Goal: Information Seeking & Learning: Learn about a topic

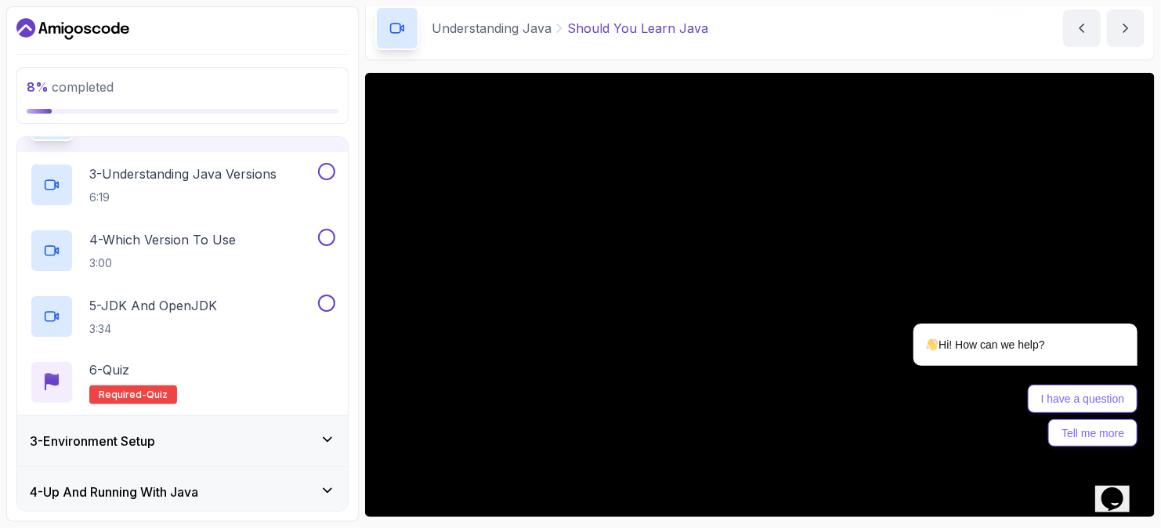
scroll to position [92, 0]
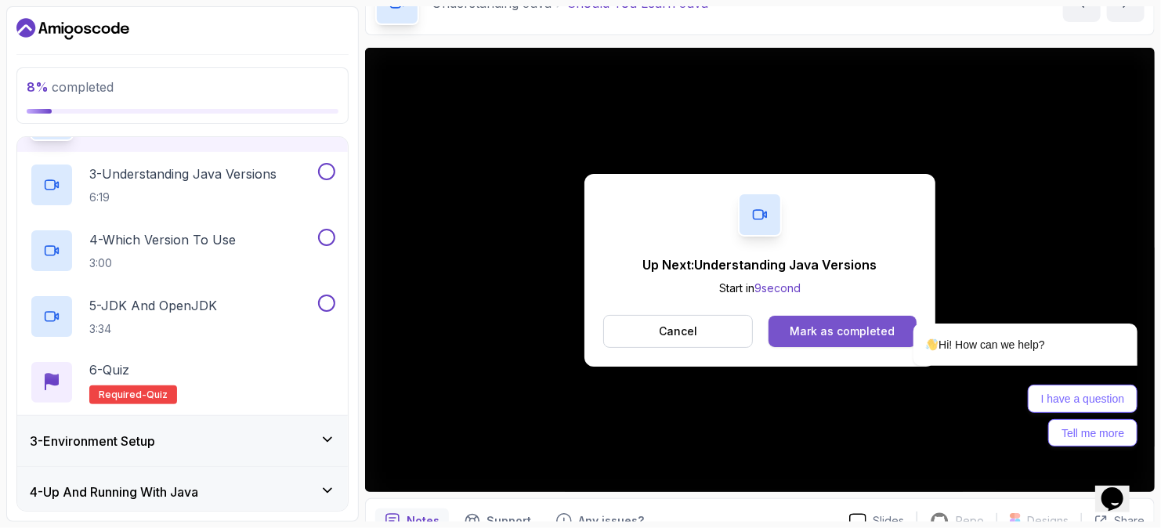
click at [795, 329] on div "Mark as completed" at bounding box center [842, 331] width 105 height 16
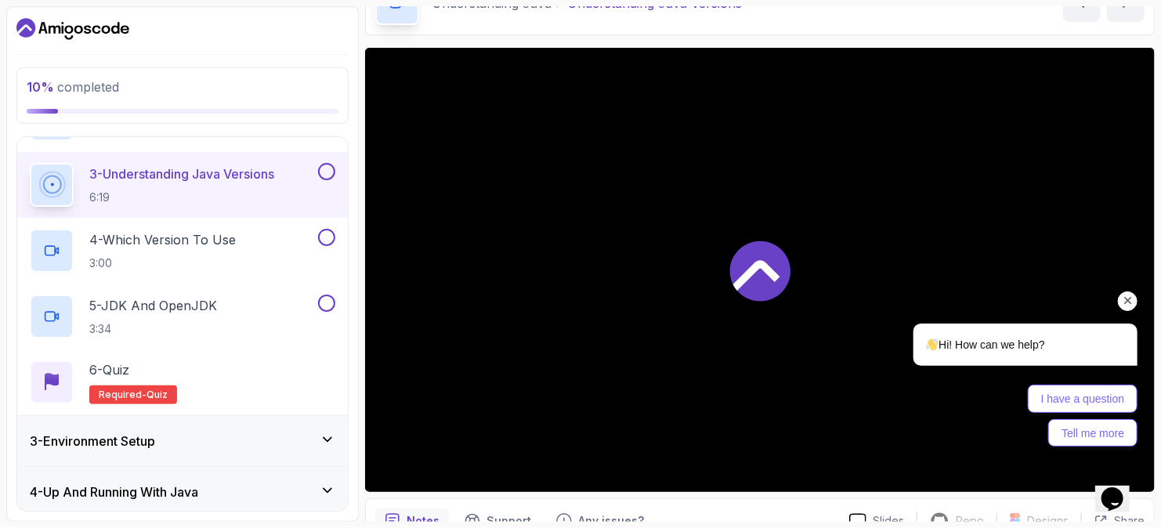
click at [1125, 298] on icon "Chat attention grabber" at bounding box center [1127, 300] width 14 height 14
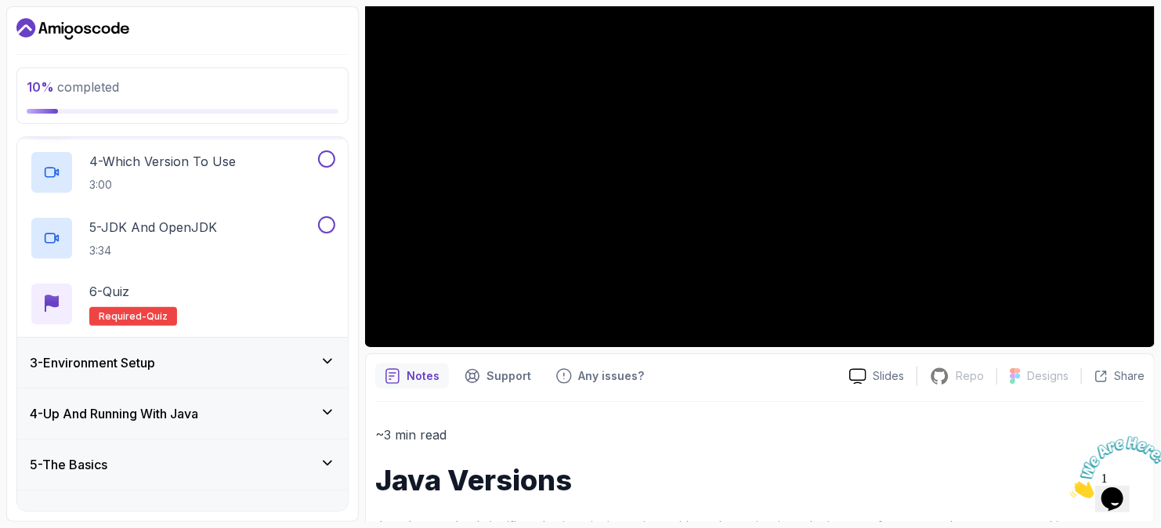
scroll to position [113, 0]
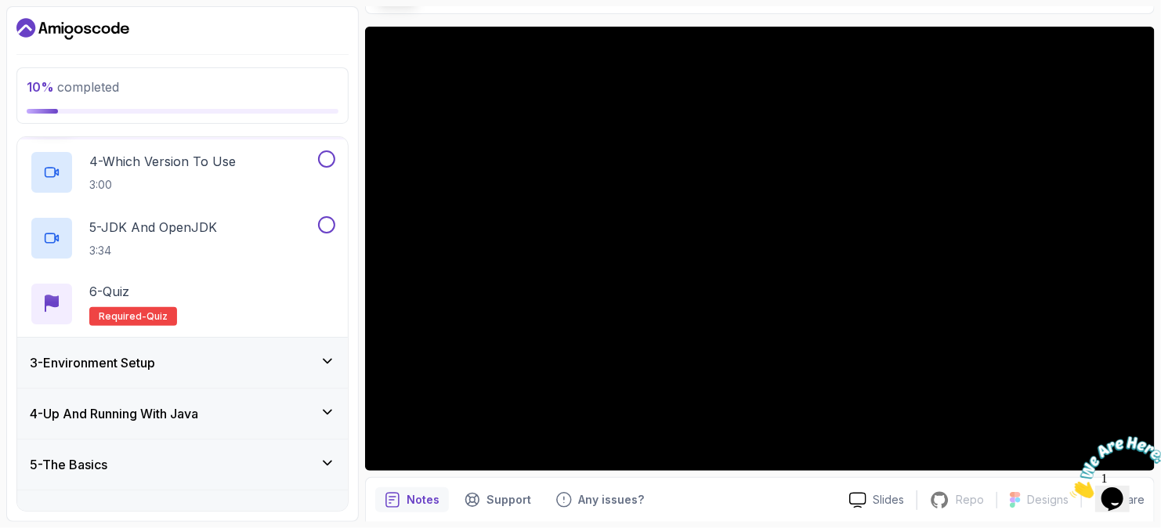
click at [186, 357] on div "3 - Environment Setup" at bounding box center [182, 362] width 305 height 19
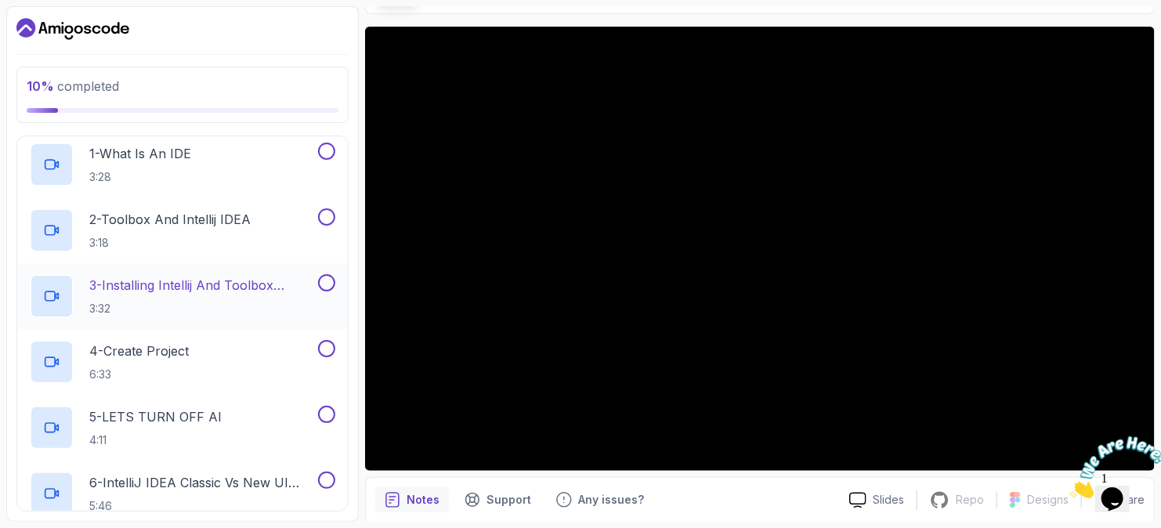
scroll to position [78, 0]
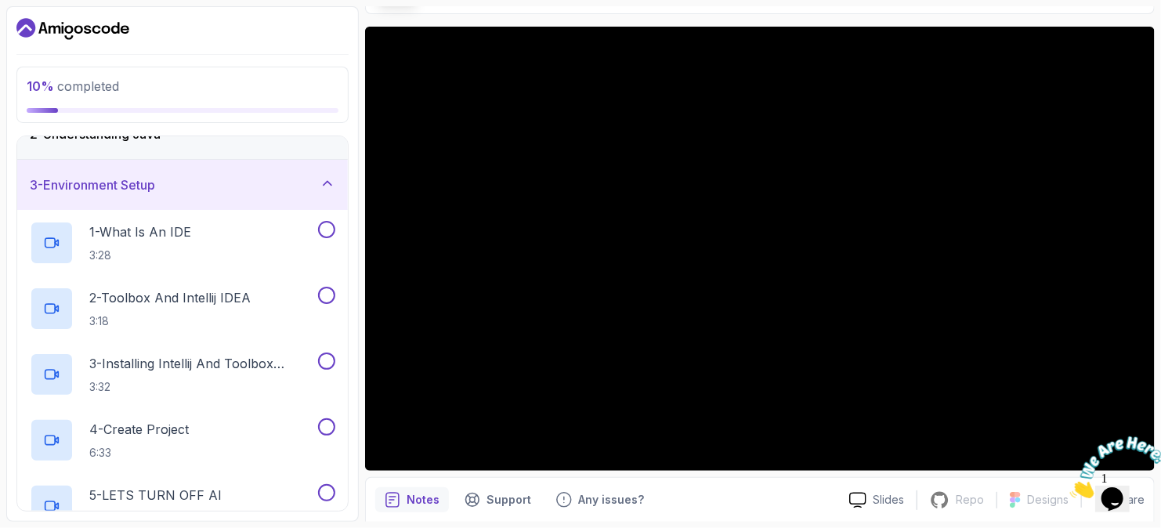
click at [1110, 488] on img at bounding box center [1117, 466] width 97 height 62
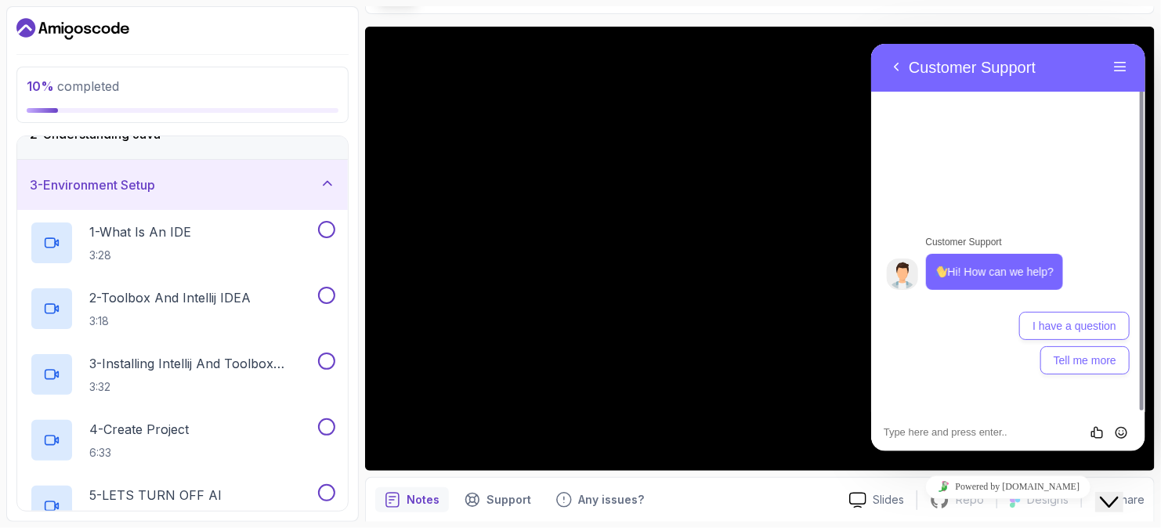
click at [1093, 76] on div "Back Customer Support" at bounding box center [995, 66] width 224 height 23
click at [723, 500] on div "Notes Support Any issues?" at bounding box center [605, 499] width 461 height 25
click at [1108, 501] on button "Close Chat This icon closes the chat window." at bounding box center [1108, 501] width 28 height 20
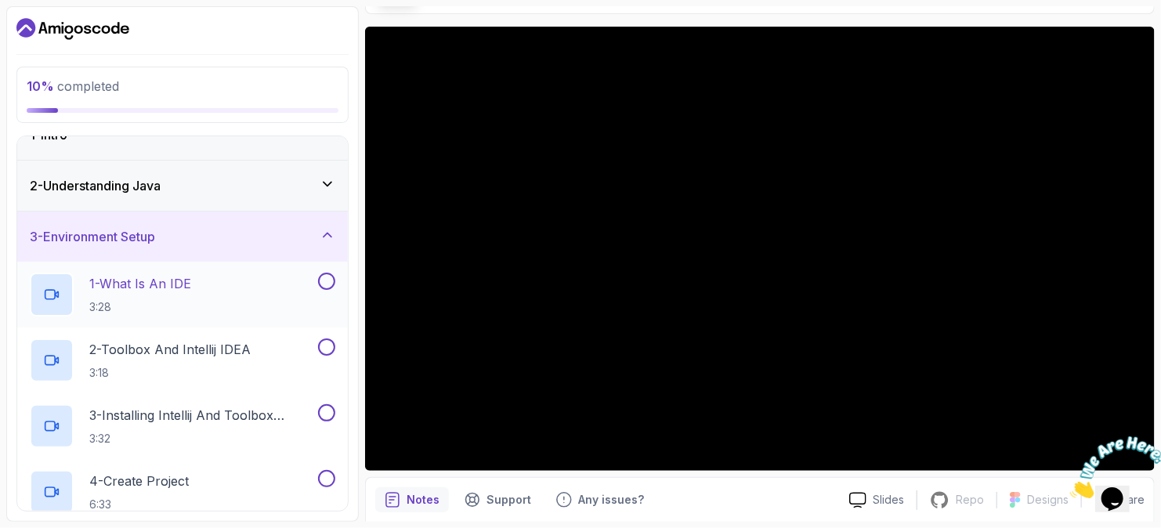
scroll to position [0, 0]
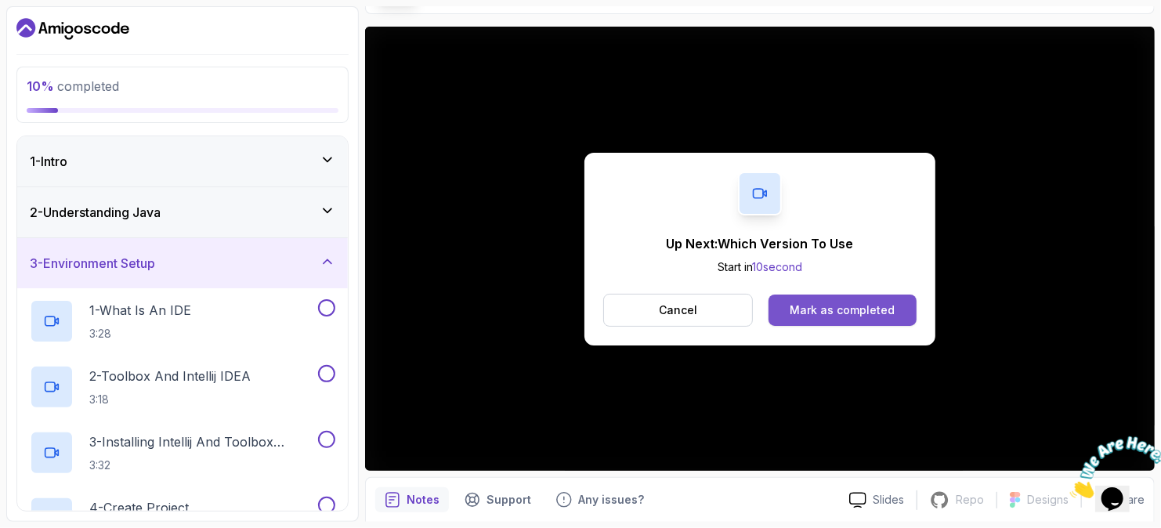
click at [826, 301] on button "Mark as completed" at bounding box center [842, 310] width 148 height 31
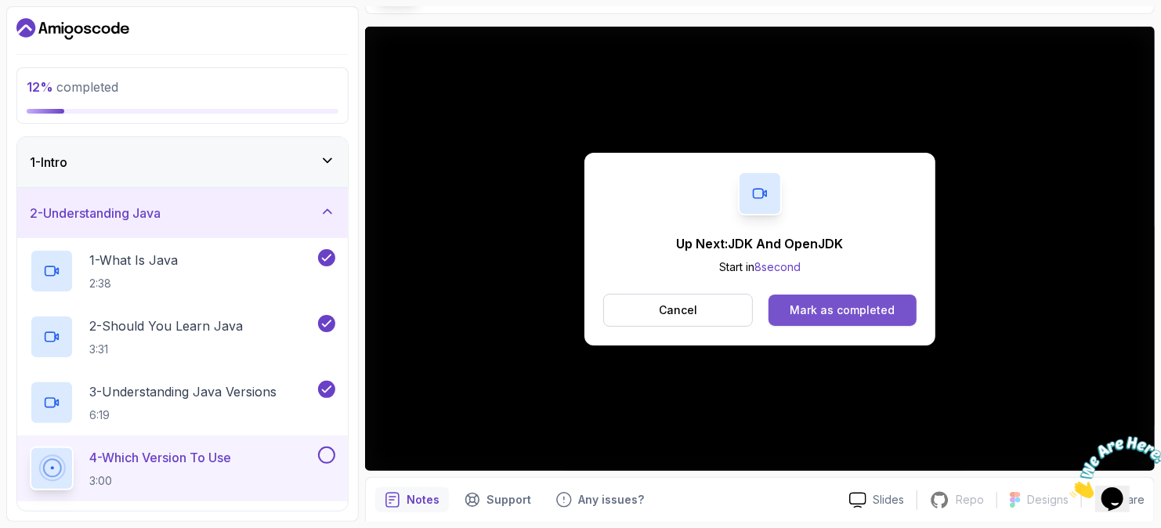
click at [822, 296] on button "Mark as completed" at bounding box center [842, 310] width 148 height 31
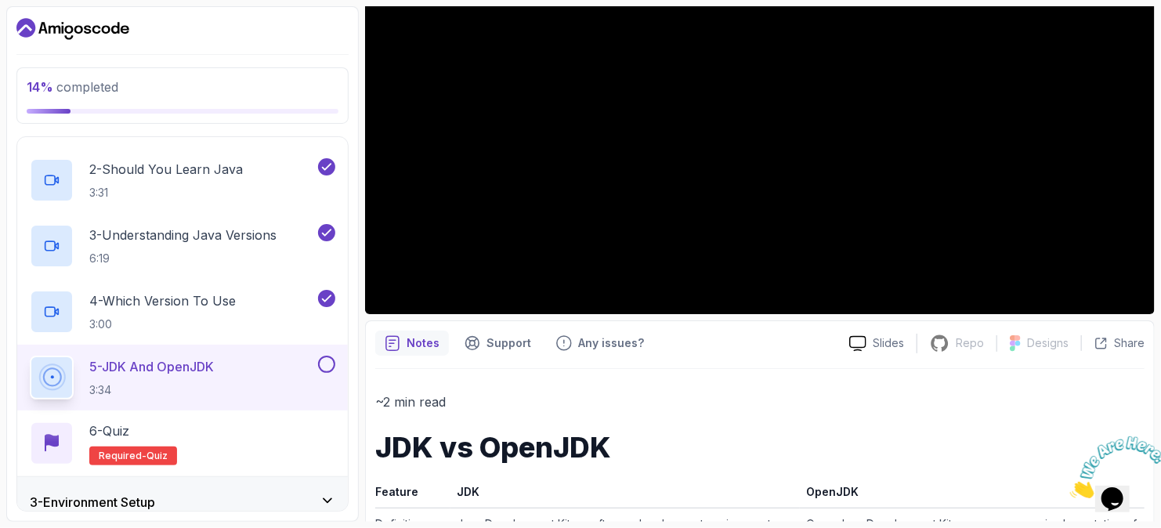
scroll to position [113, 0]
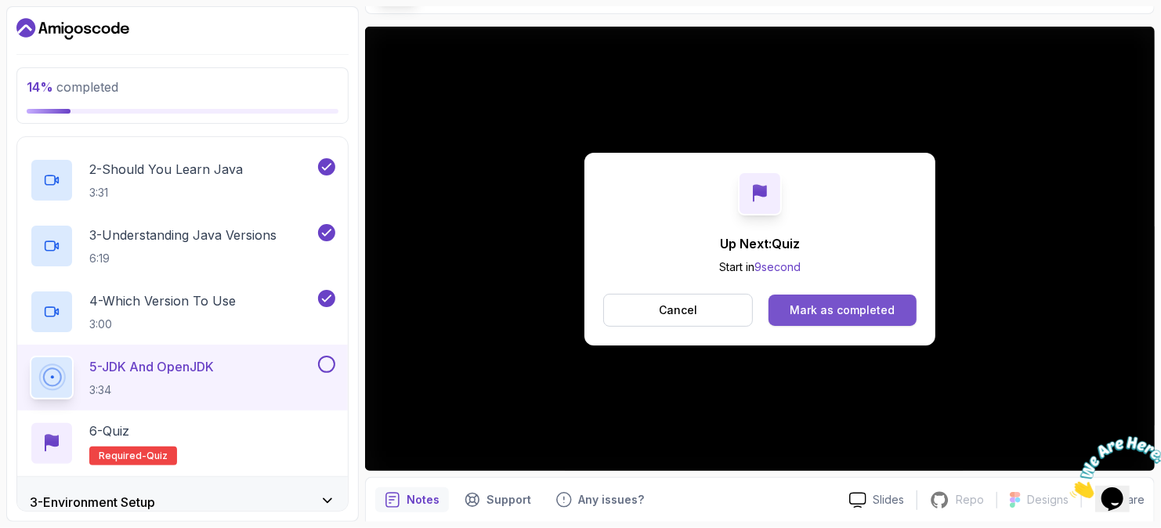
click at [831, 311] on div "Mark as completed" at bounding box center [842, 310] width 105 height 16
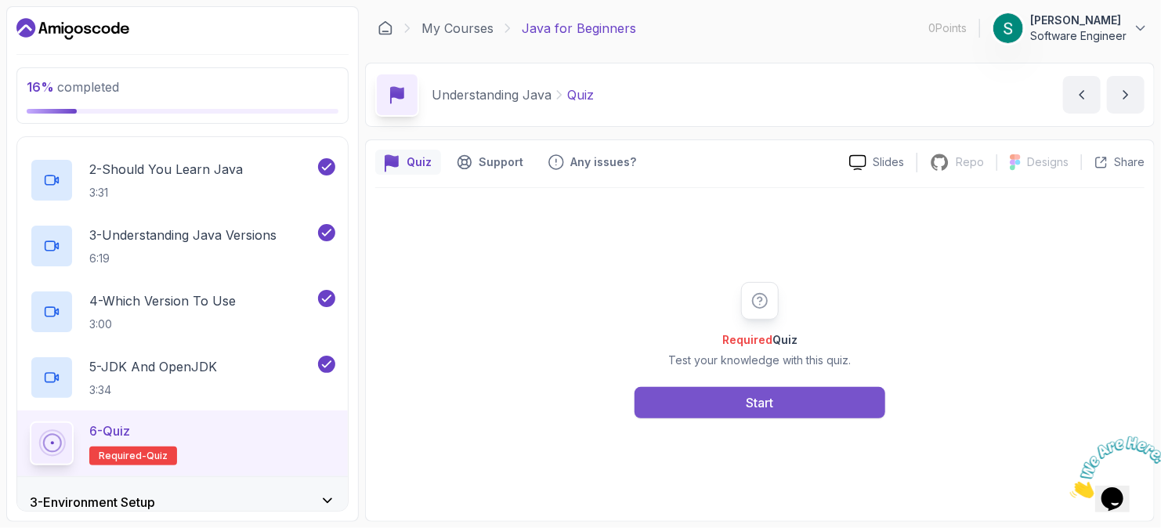
click at [802, 399] on button "Start" at bounding box center [759, 402] width 251 height 31
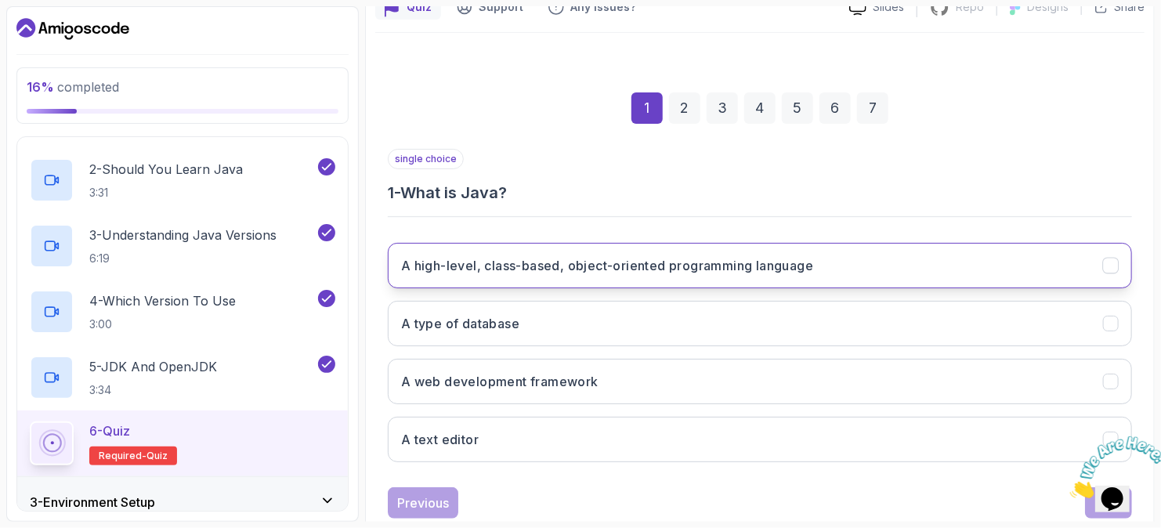
scroll to position [157, 0]
click at [468, 261] on h3 "A high-level, class-based, object-oriented programming language" at bounding box center [607, 264] width 412 height 19
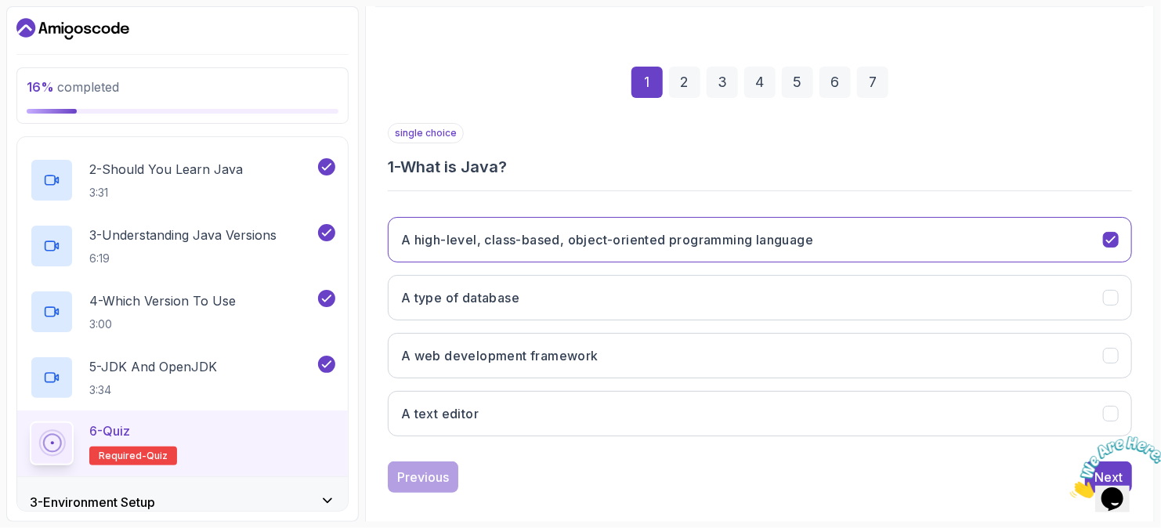
scroll to position [194, 0]
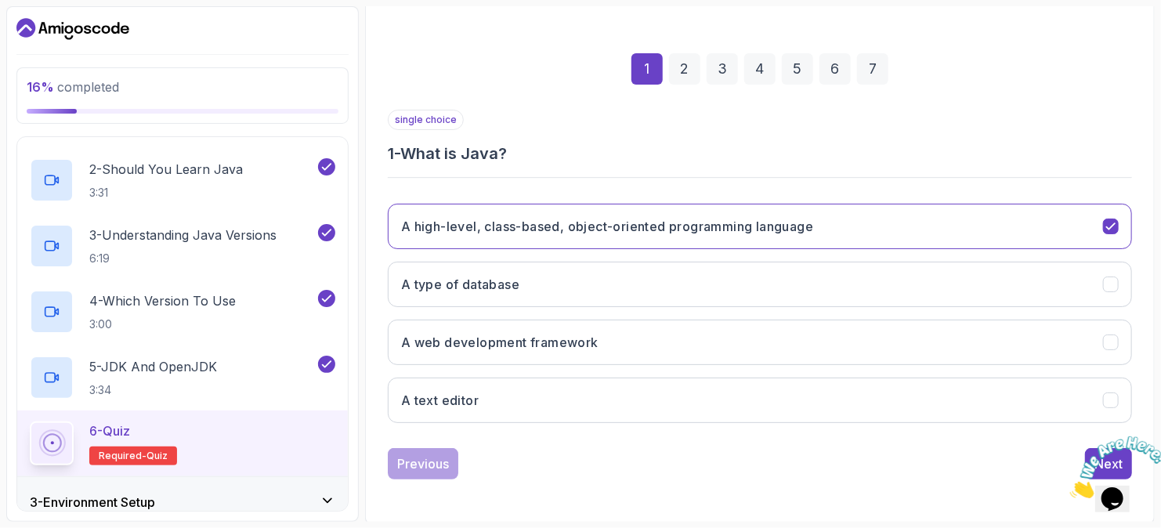
click at [1069, 486] on icon "Close" at bounding box center [1069, 492] width 0 height 13
click at [1118, 456] on div "Next" at bounding box center [1108, 463] width 28 height 19
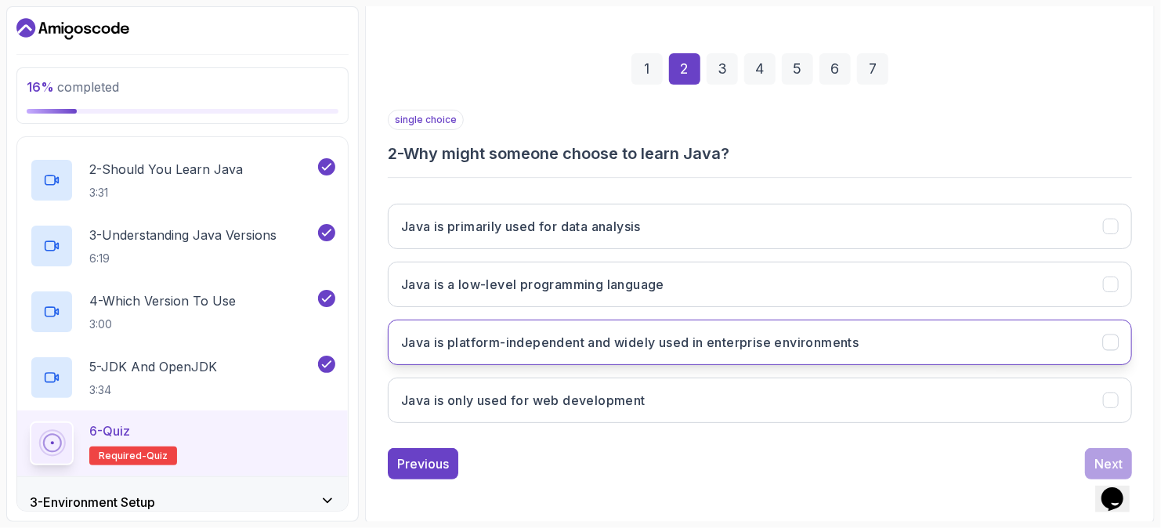
click at [569, 342] on h3 "Java is platform-independent and widely used in enterprise environments" at bounding box center [629, 342] width 457 height 19
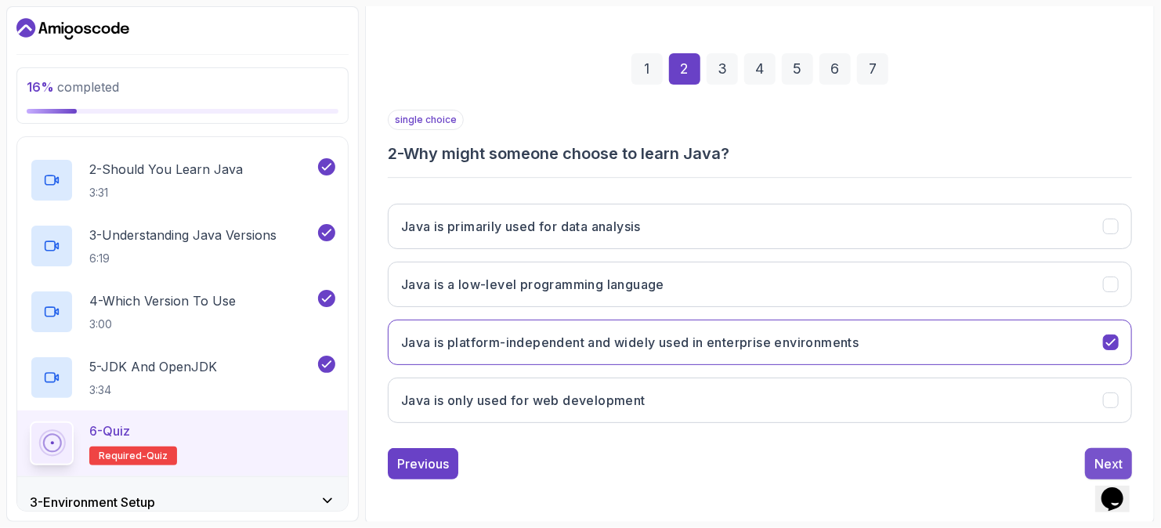
click at [1124, 456] on button "Next" at bounding box center [1108, 463] width 47 height 31
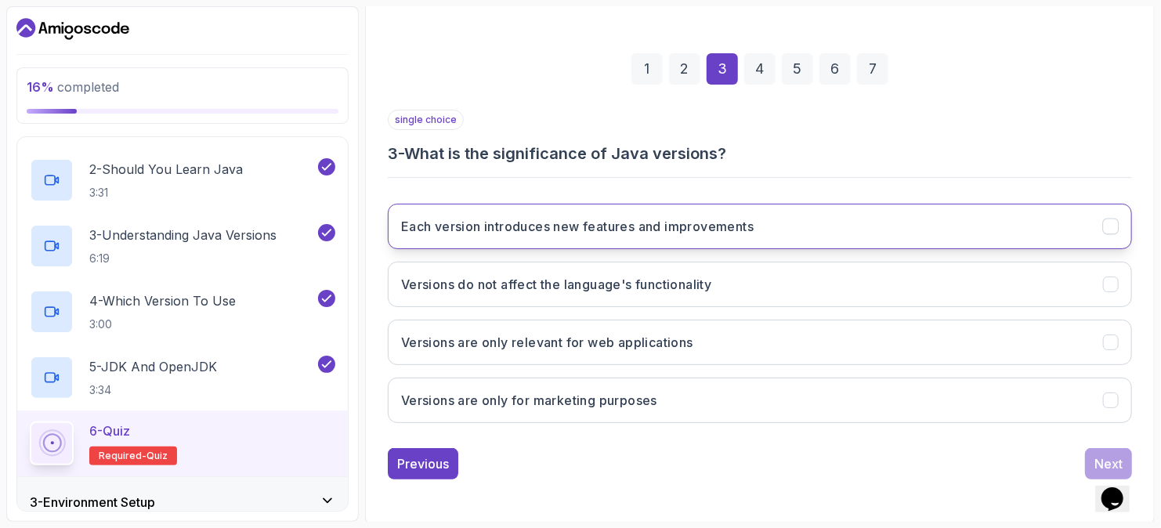
click at [645, 208] on button "Each version introduces new features and improvements" at bounding box center [760, 226] width 744 height 45
click at [1108, 450] on button "Next" at bounding box center [1108, 463] width 47 height 31
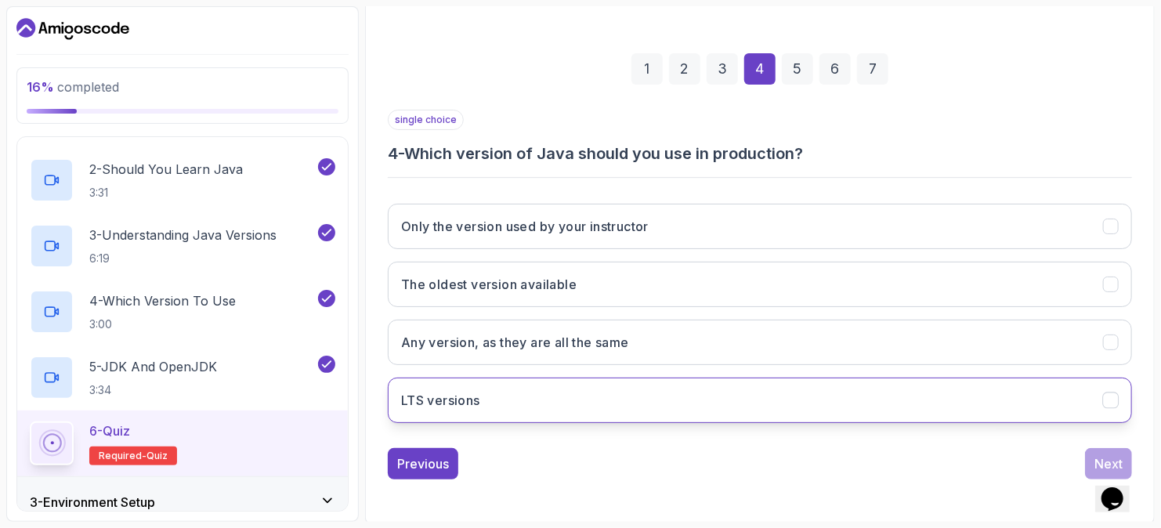
click at [589, 381] on button "LTS versions" at bounding box center [760, 400] width 744 height 45
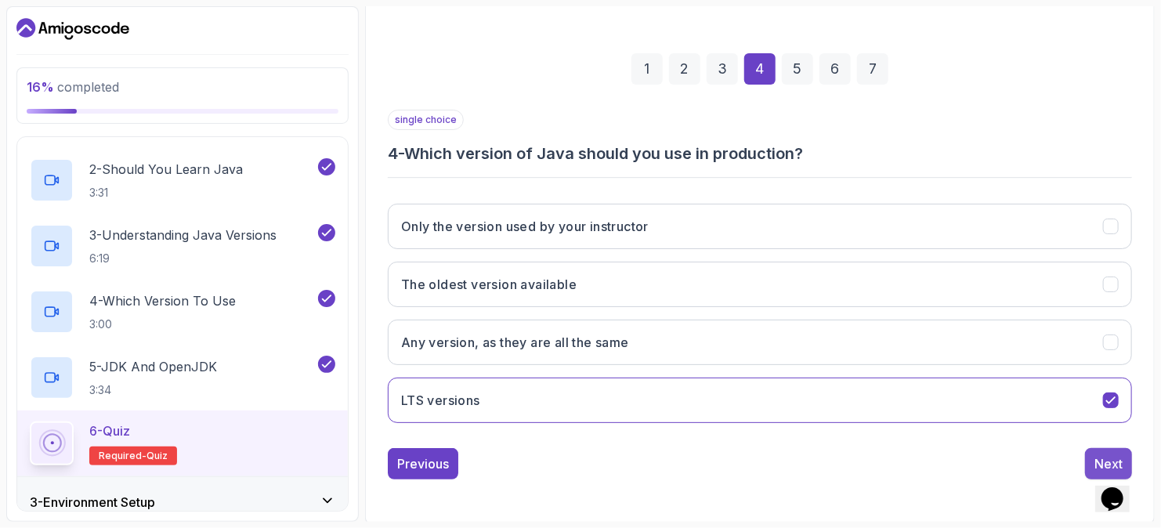
click at [1100, 454] on div "Next" at bounding box center [1108, 463] width 28 height 19
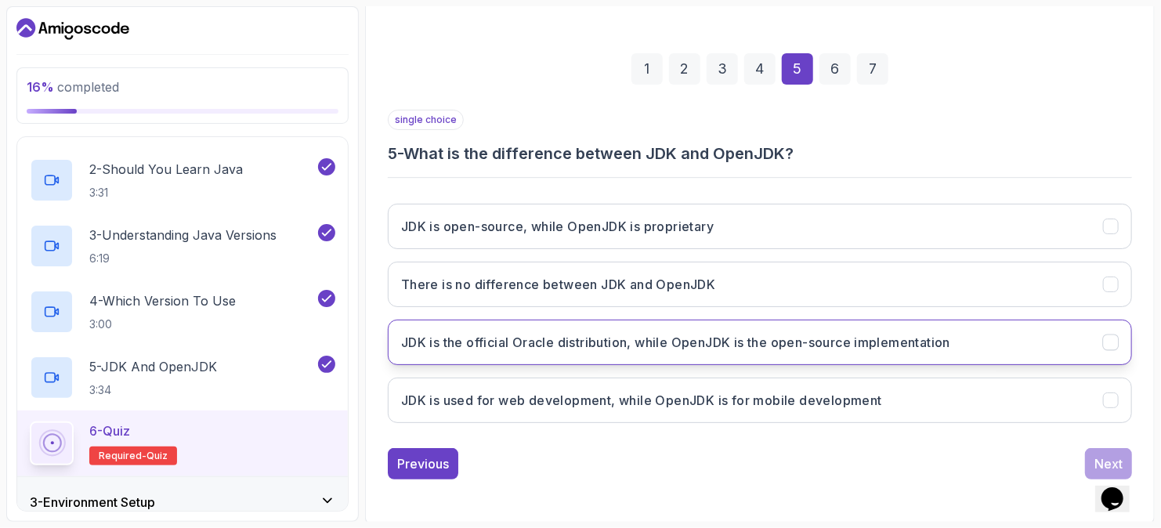
click at [598, 349] on h3 "JDK is the official Oracle distribution, while OpenJDK is the open-source imple…" at bounding box center [675, 342] width 549 height 19
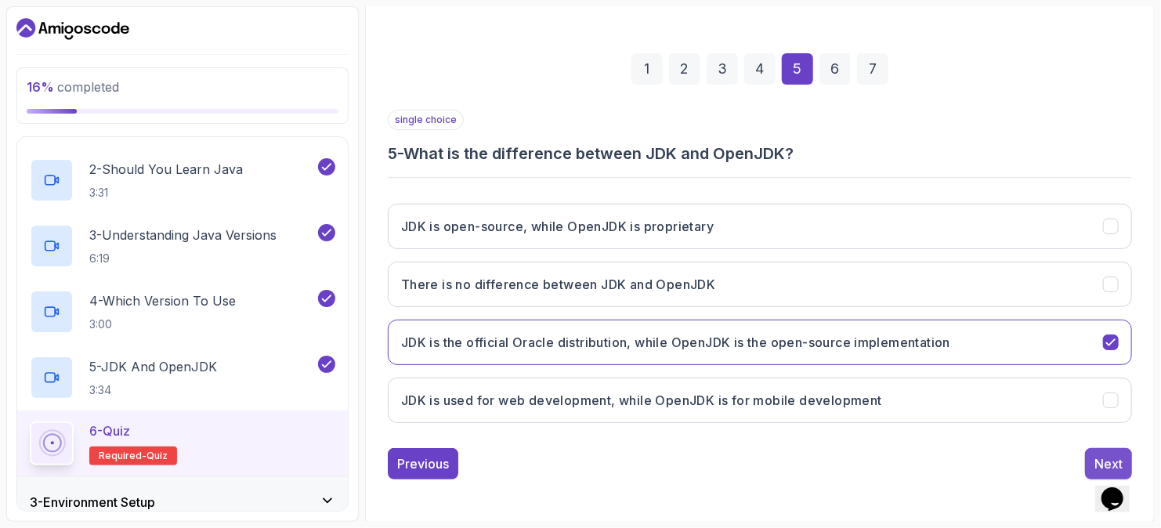
click at [1108, 454] on div "Next" at bounding box center [1108, 463] width 28 height 19
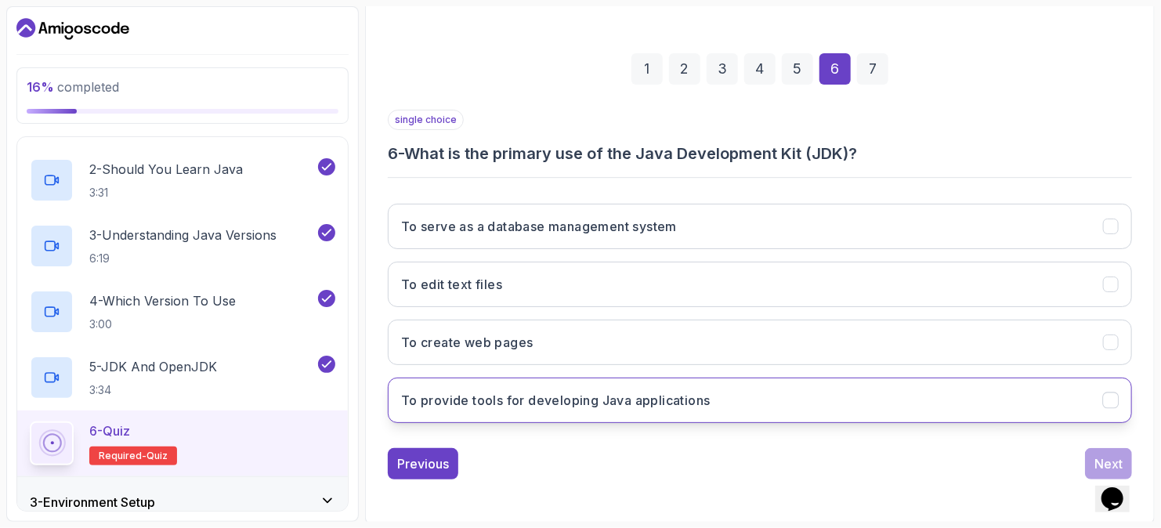
click at [562, 404] on h3 "To provide tools for developing Java applications" at bounding box center [555, 400] width 309 height 19
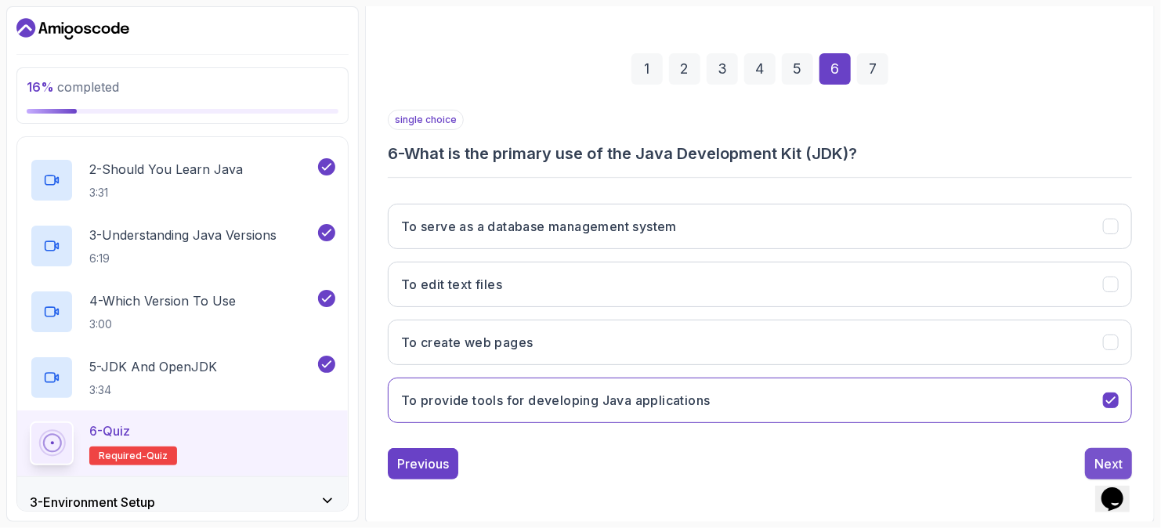
click at [1107, 461] on div "Next" at bounding box center [1108, 463] width 28 height 19
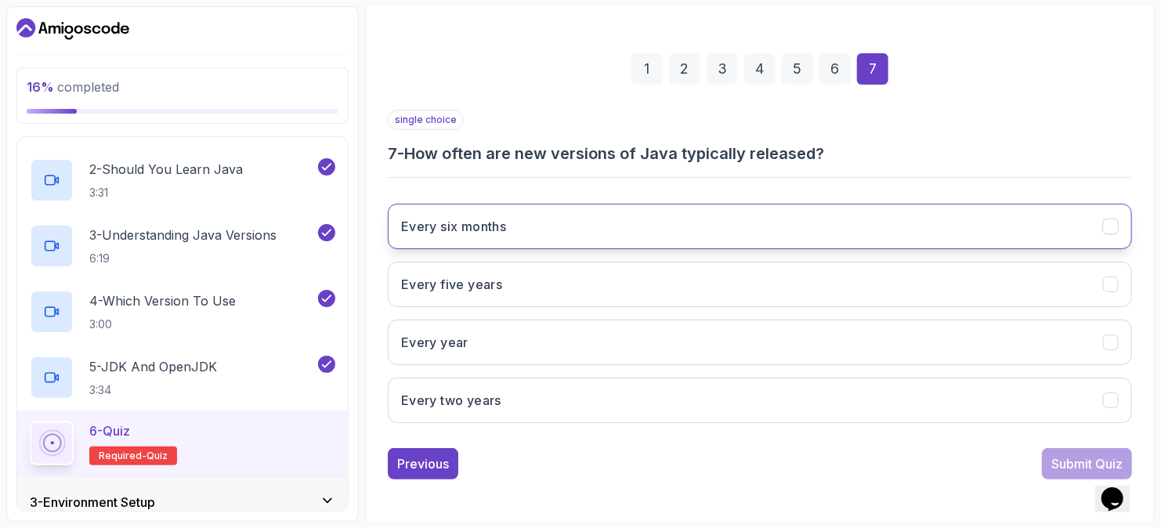
click at [467, 219] on h3 "Every six months" at bounding box center [453, 226] width 105 height 19
click at [1081, 460] on div "Submit Quiz" at bounding box center [1086, 463] width 71 height 19
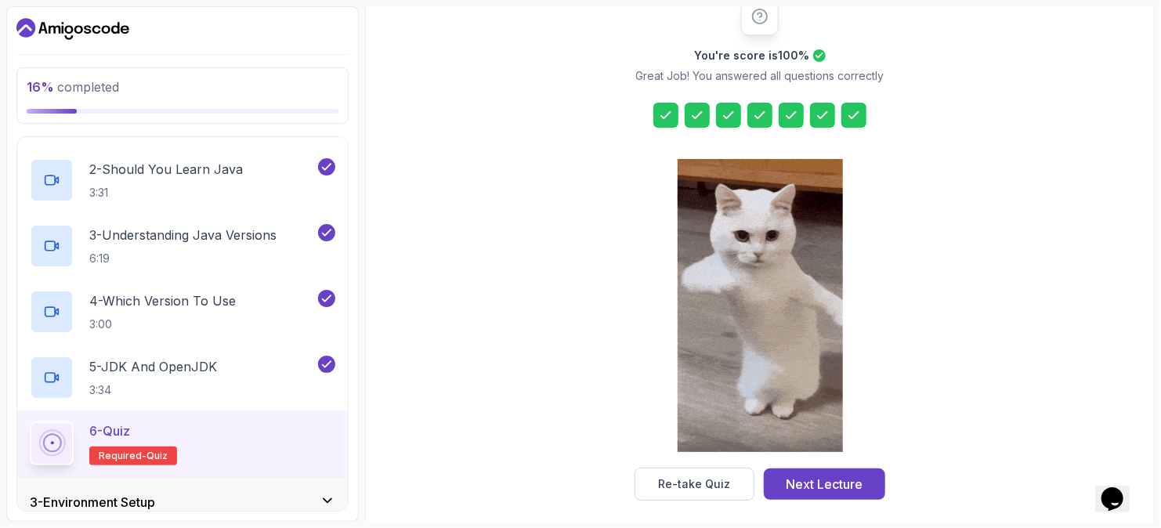
scroll to position [222, 0]
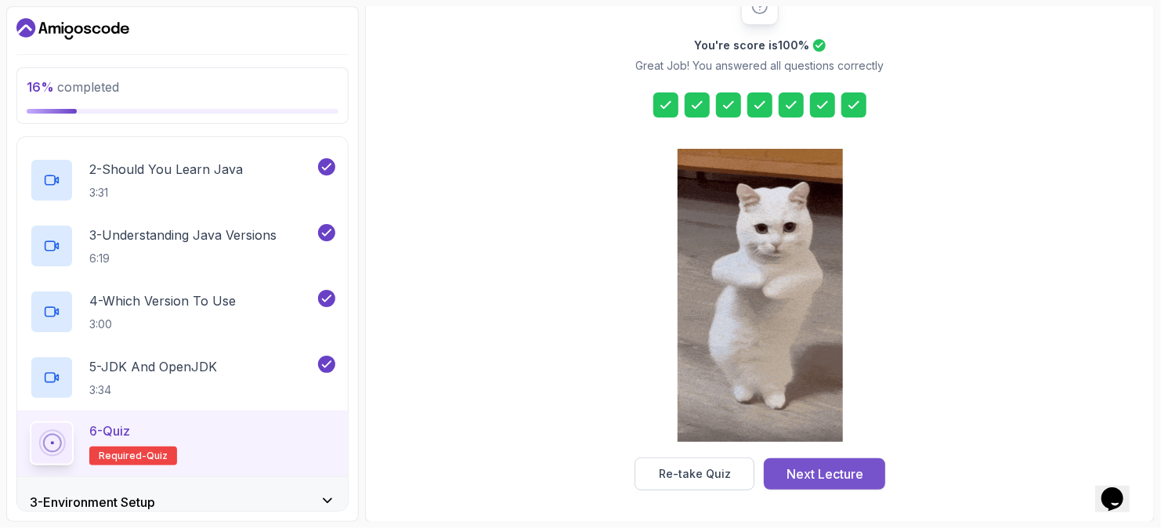
click at [824, 471] on div "Next Lecture" at bounding box center [824, 473] width 77 height 19
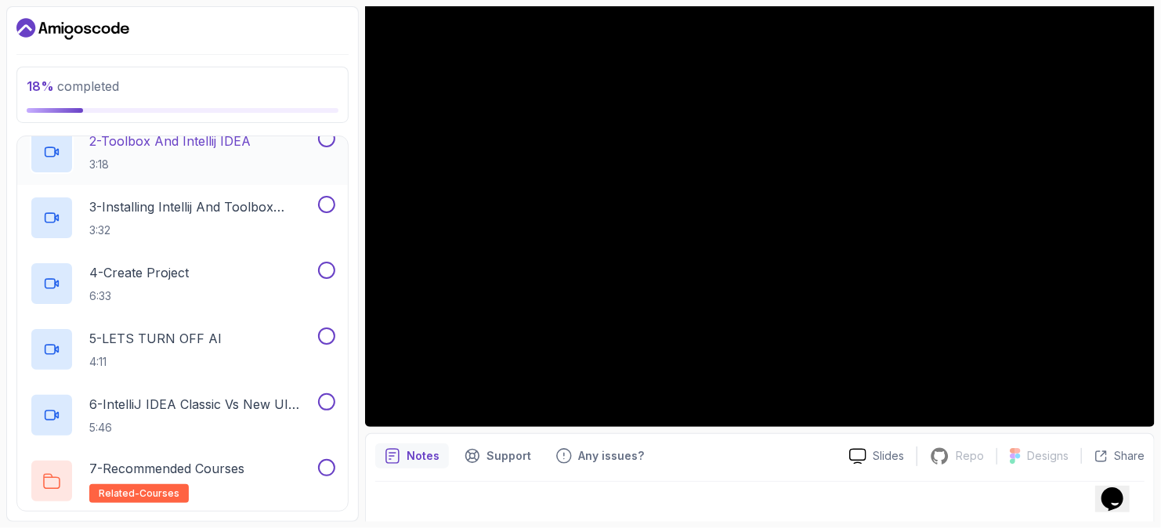
scroll to position [157, 0]
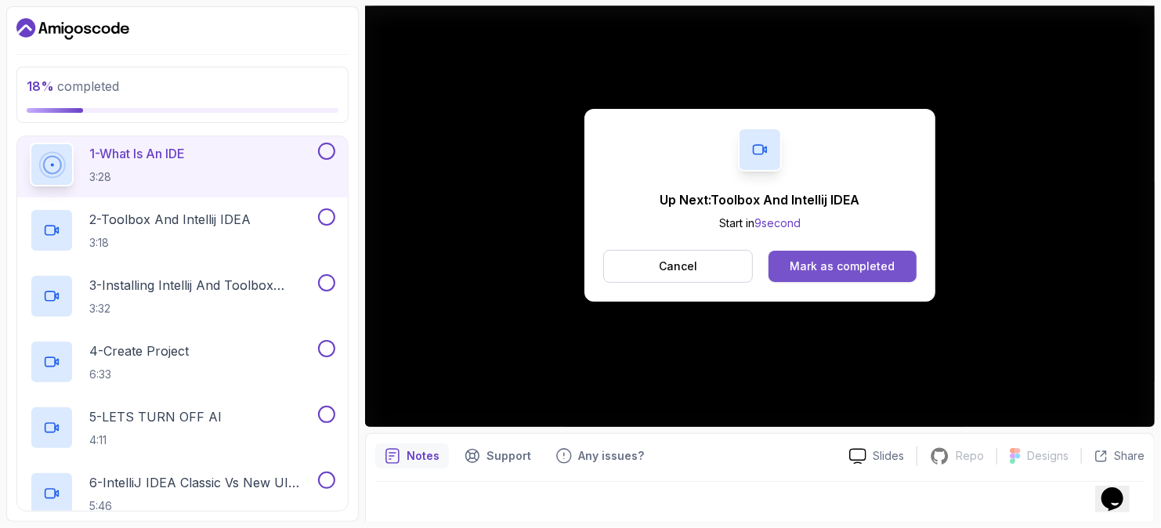
click at [808, 260] on div "Mark as completed" at bounding box center [842, 266] width 105 height 16
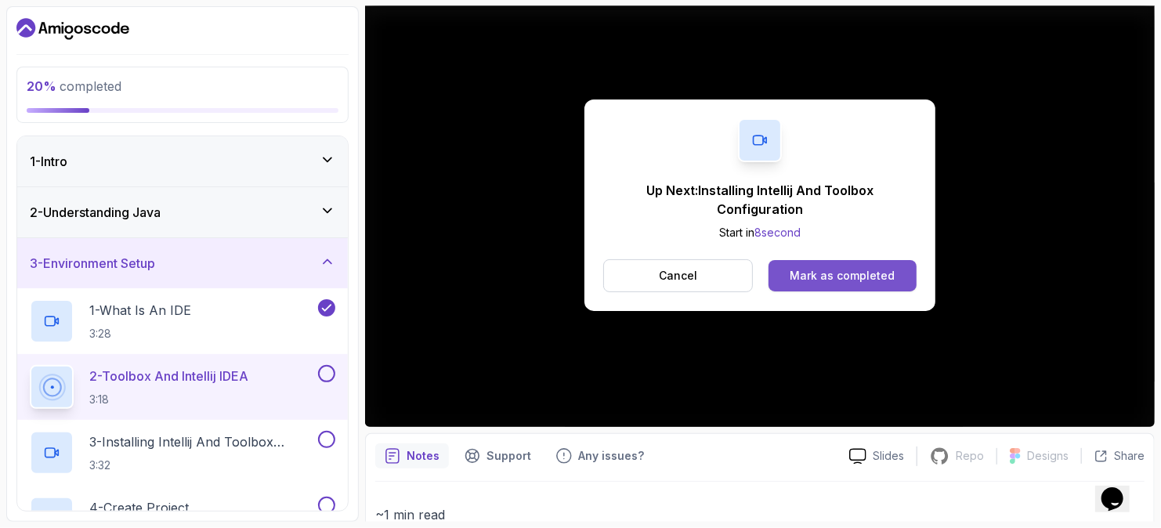
click at [870, 269] on div "Mark as completed" at bounding box center [842, 276] width 105 height 16
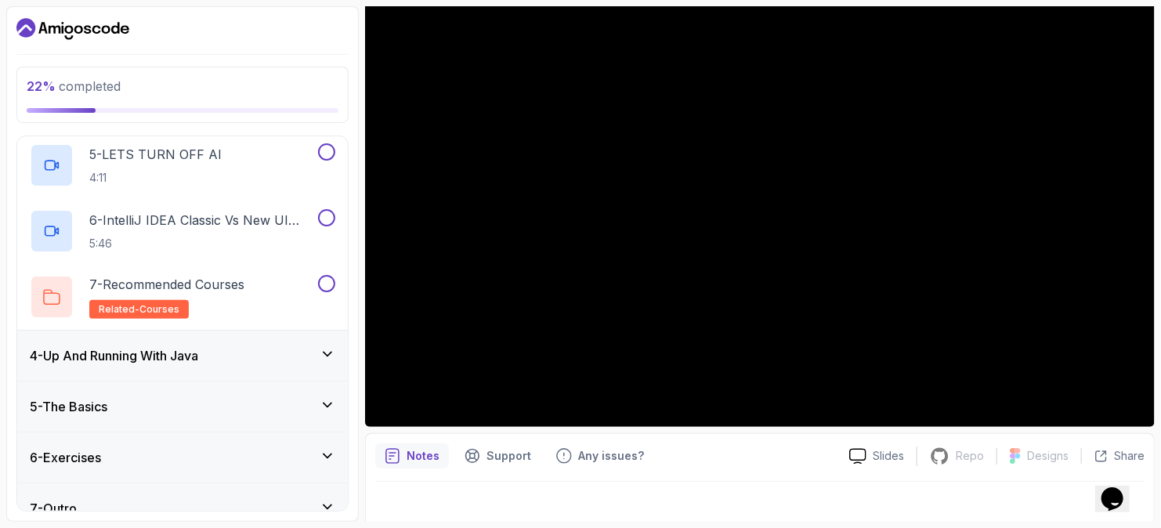
scroll to position [440, 0]
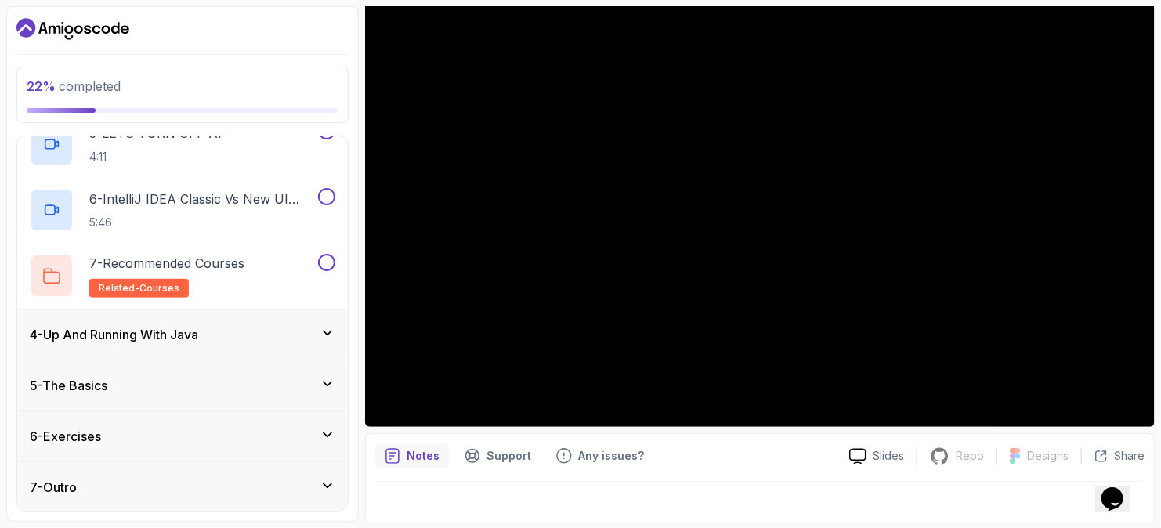
click at [244, 361] on div "5 - The Basics" at bounding box center [182, 385] width 331 height 50
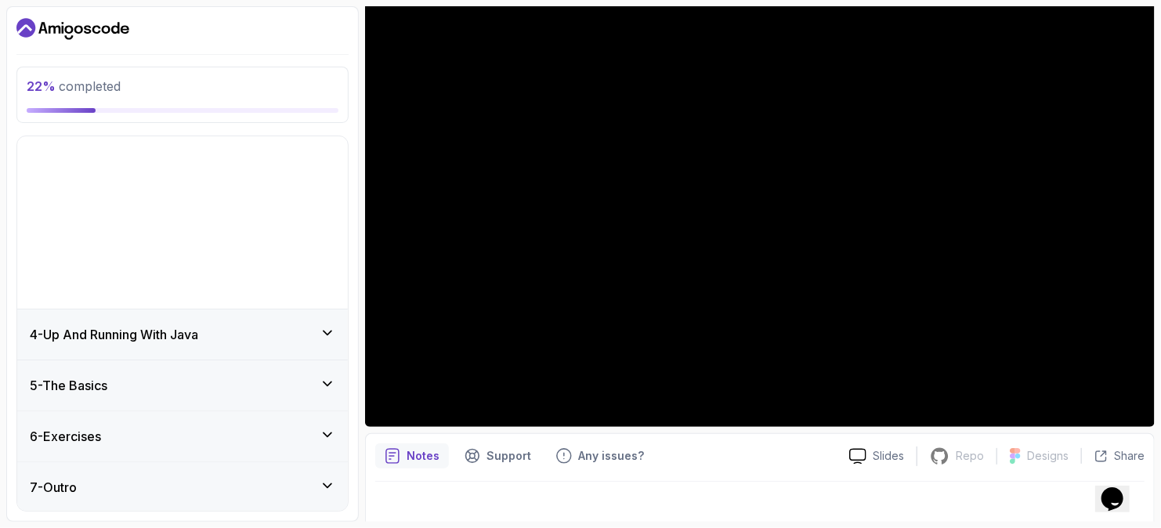
scroll to position [0, 0]
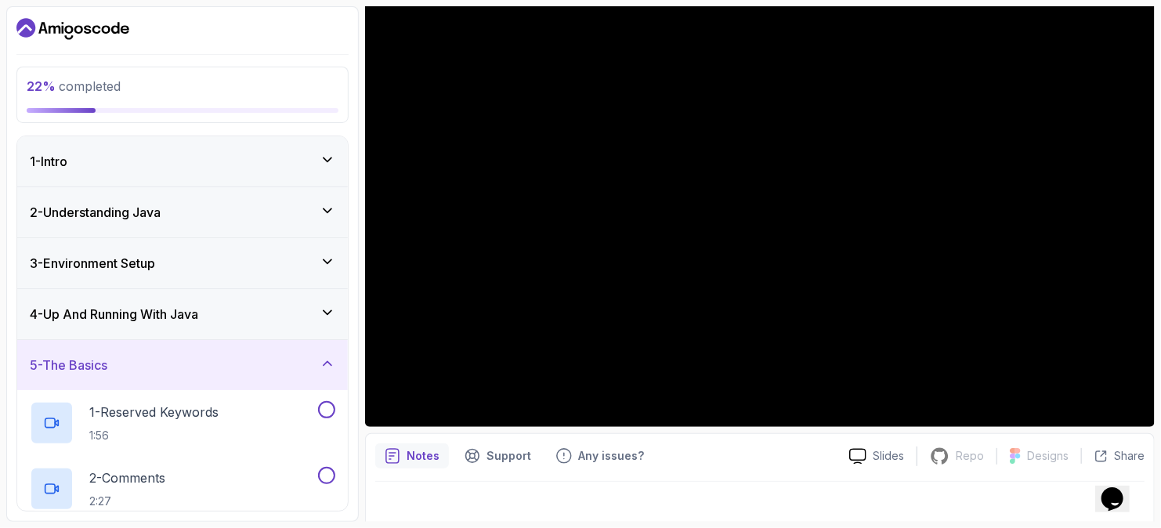
click at [247, 321] on div "4 - Up And Running With Java" at bounding box center [182, 314] width 305 height 19
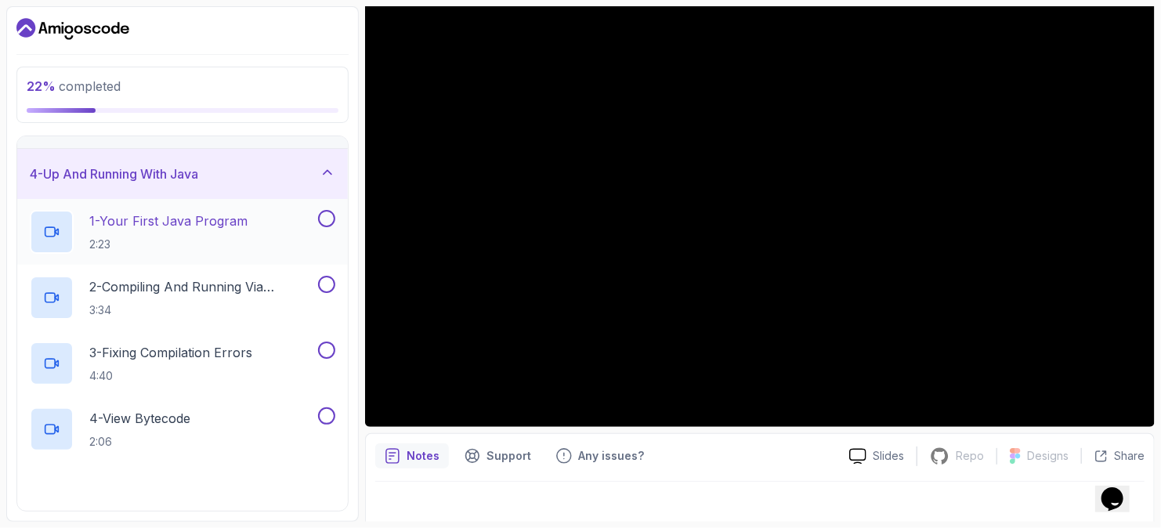
scroll to position [157, 0]
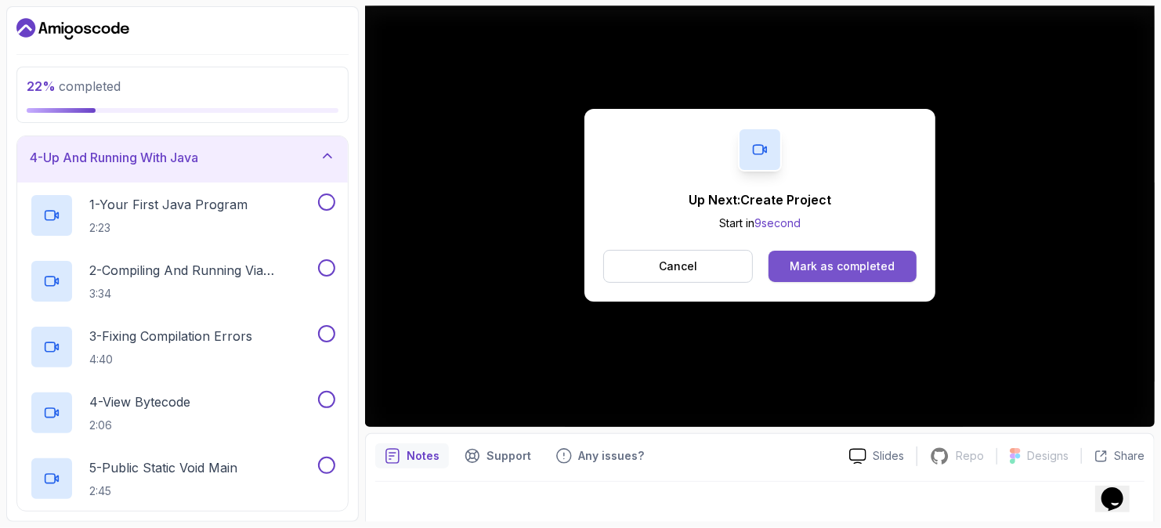
click at [835, 274] on button "Mark as completed" at bounding box center [842, 266] width 148 height 31
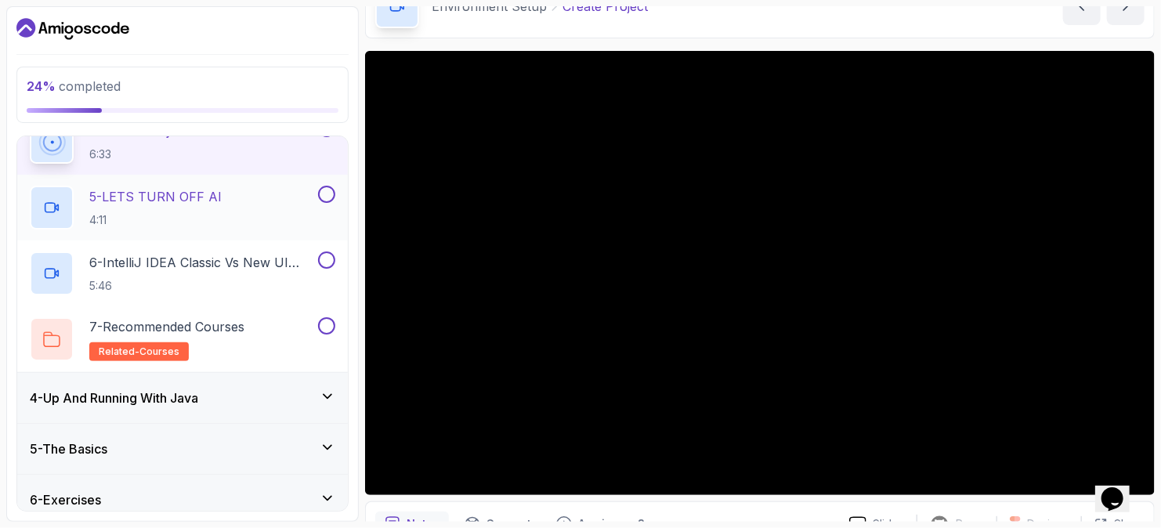
scroll to position [440, 0]
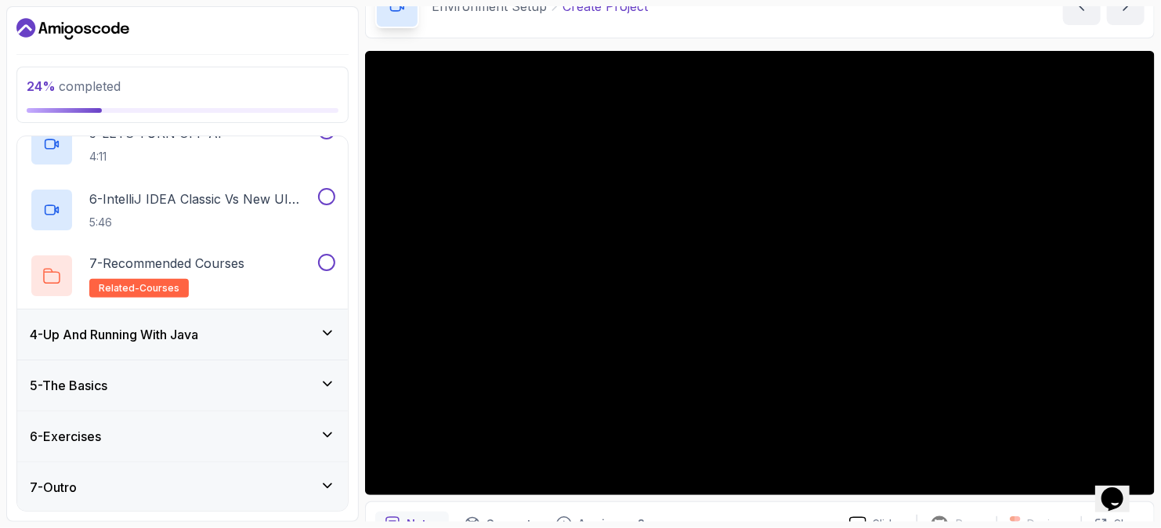
click at [138, 385] on div "5 - The Basics" at bounding box center [182, 385] width 305 height 19
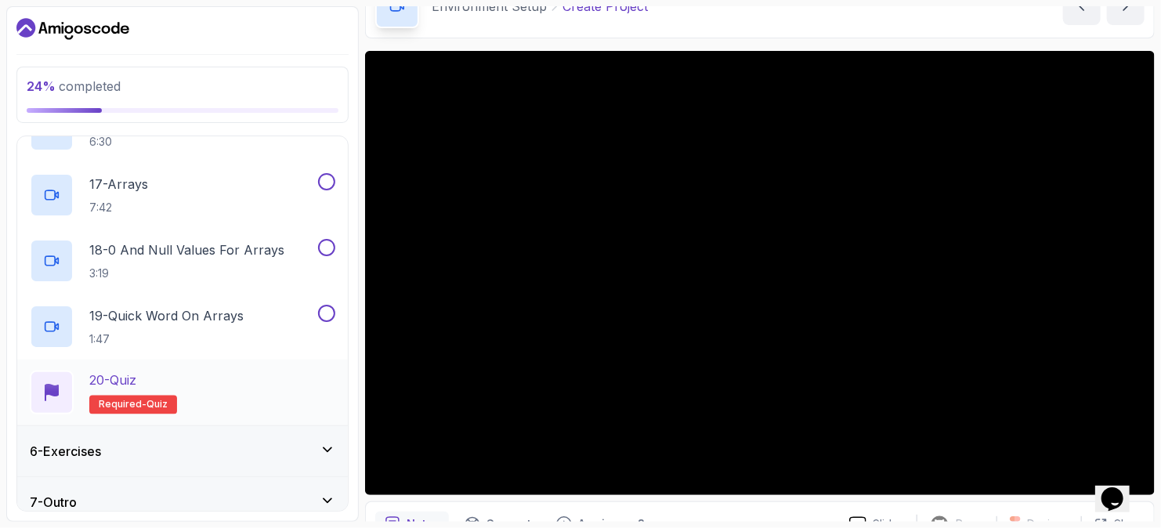
scroll to position [1296, 0]
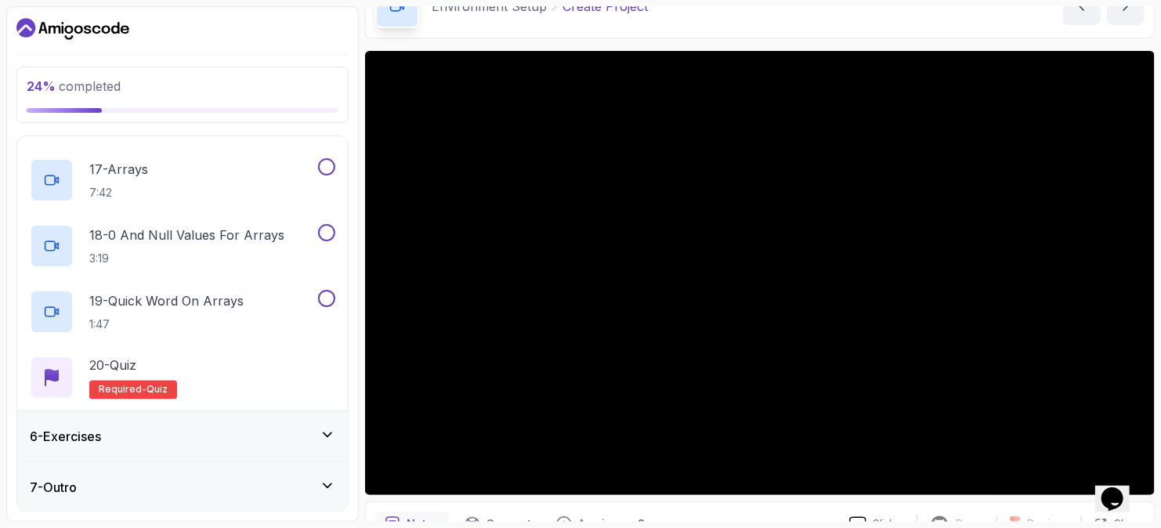
click at [222, 418] on div "6 - Exercises" at bounding box center [182, 436] width 331 height 50
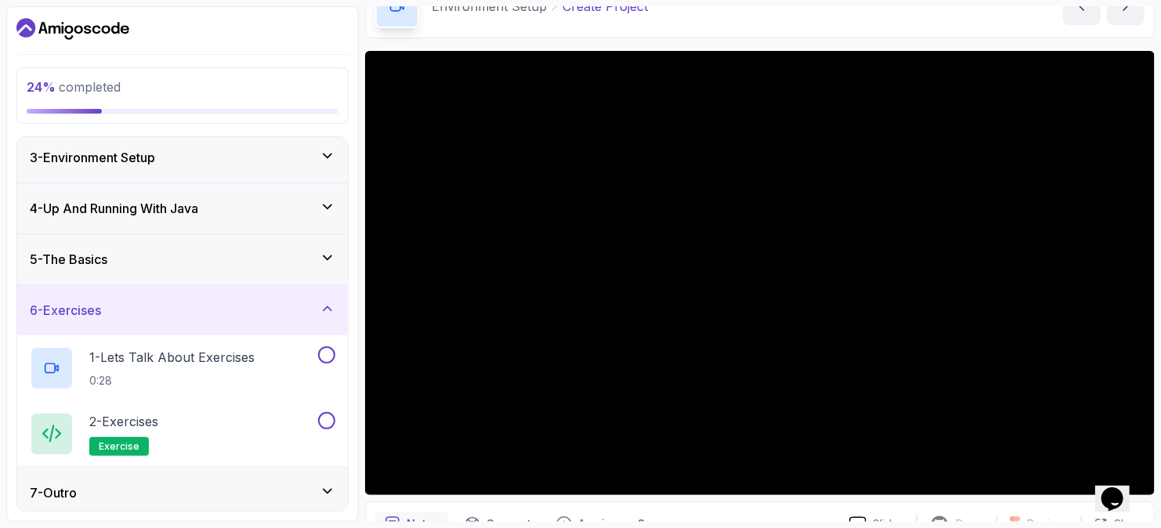
scroll to position [111, 0]
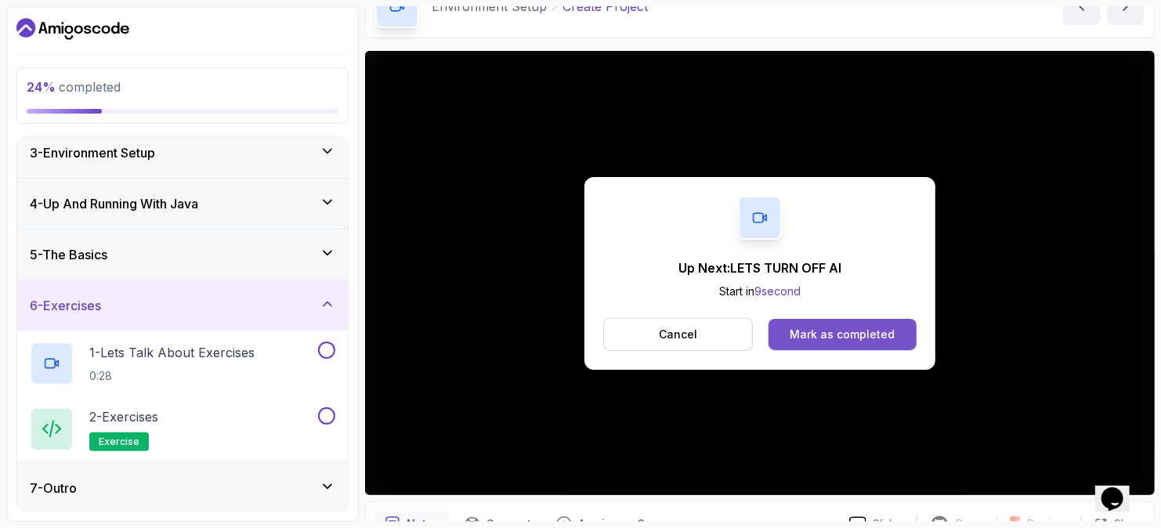
click at [798, 321] on button "Mark as completed" at bounding box center [842, 334] width 148 height 31
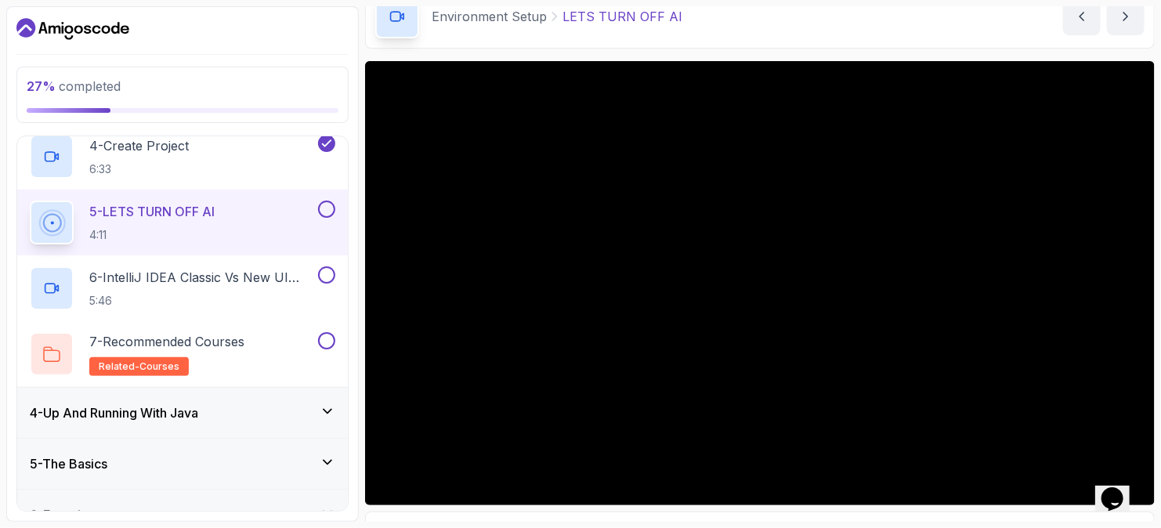
scroll to position [440, 0]
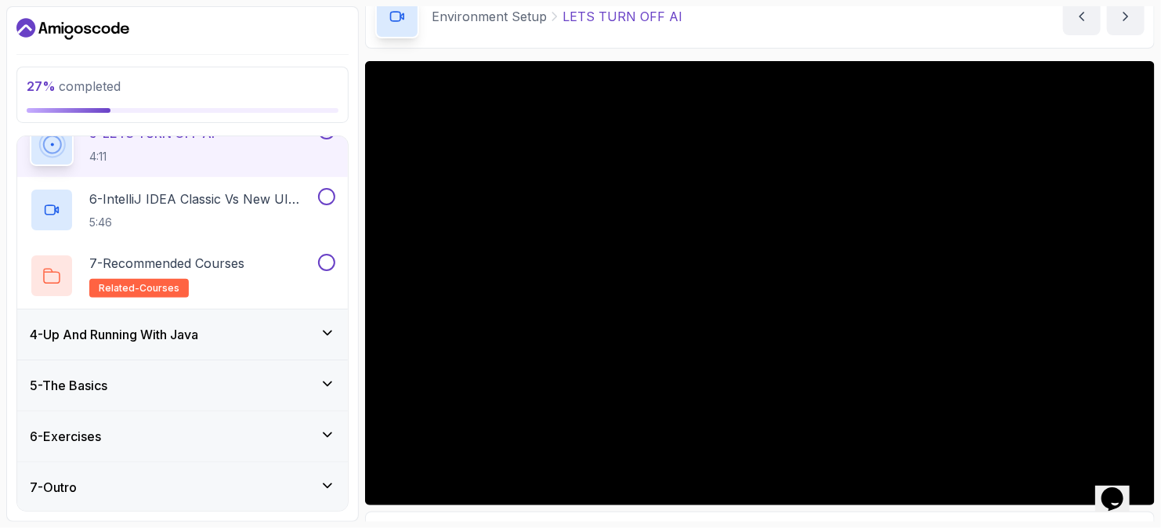
click at [280, 330] on div "4 - Up And Running With Java" at bounding box center [182, 334] width 305 height 19
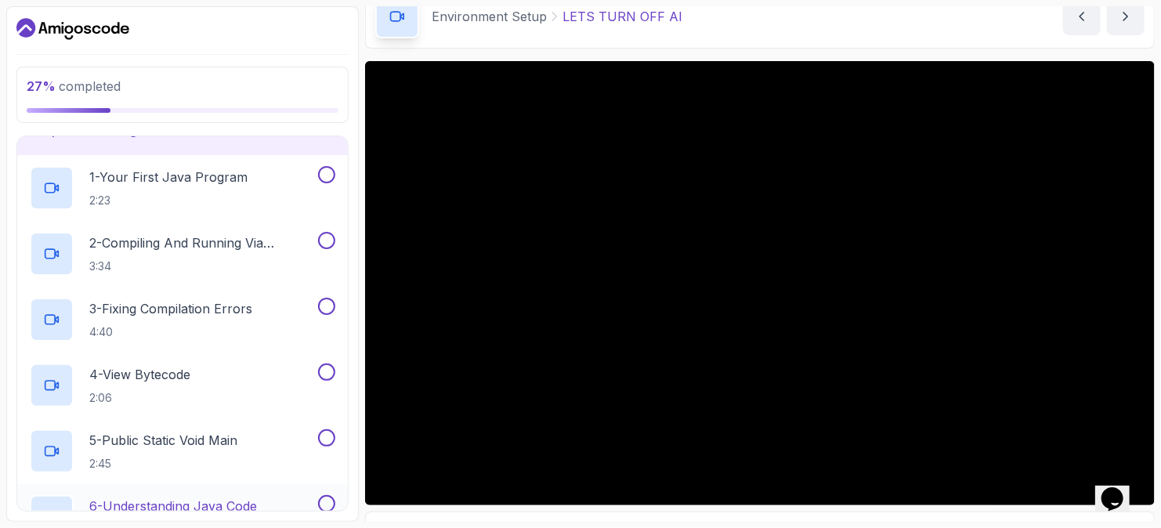
scroll to position [157, 0]
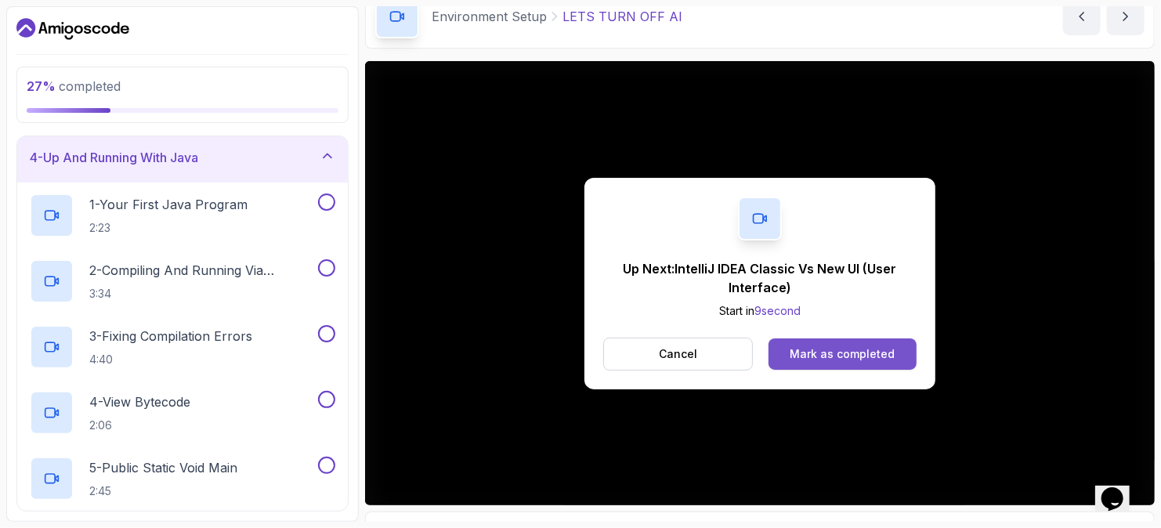
click at [872, 357] on div "Mark as completed" at bounding box center [842, 354] width 105 height 16
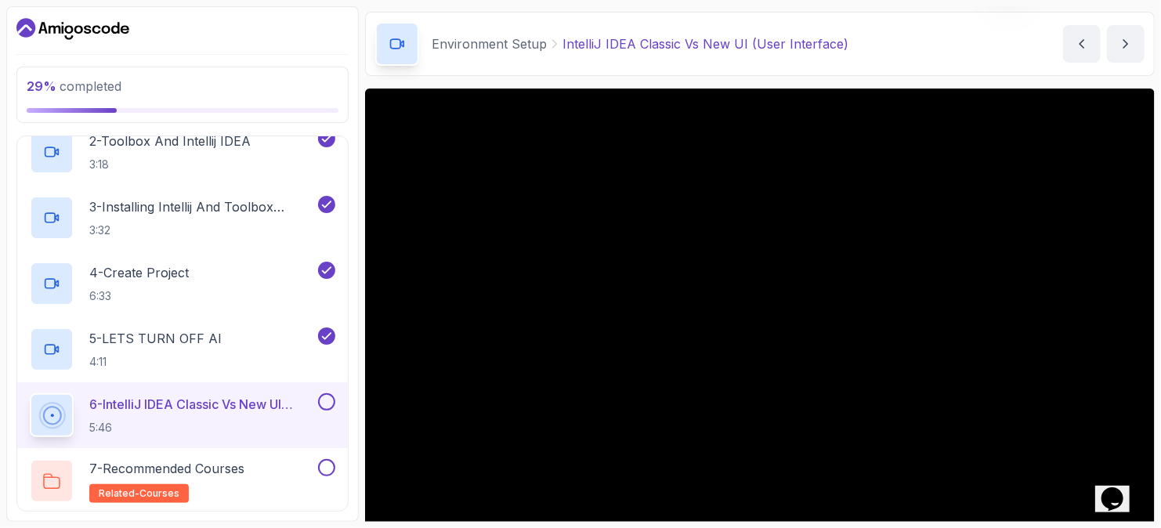
scroll to position [78, 0]
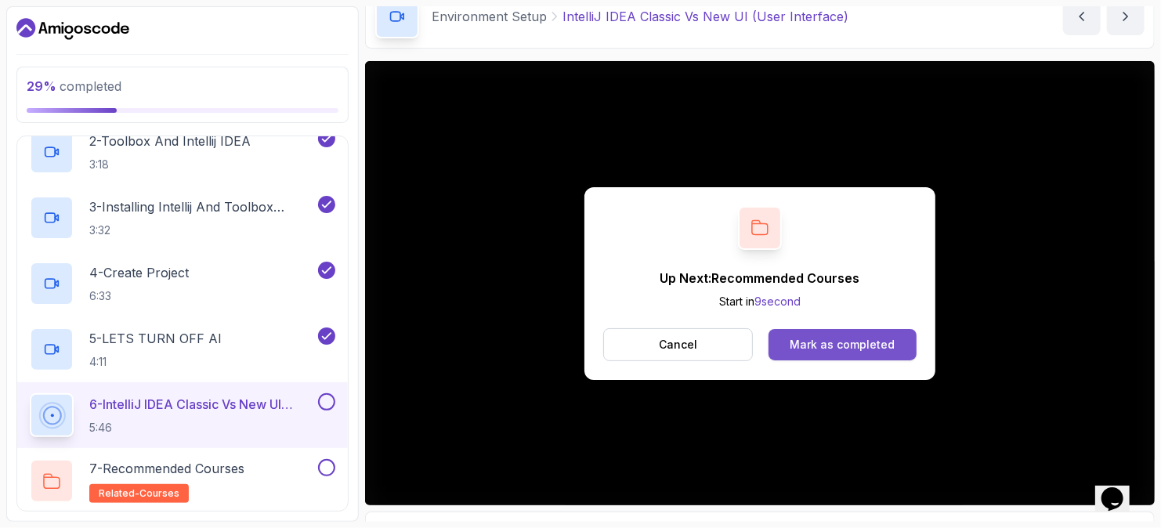
click at [823, 344] on div "Mark as completed" at bounding box center [842, 345] width 105 height 16
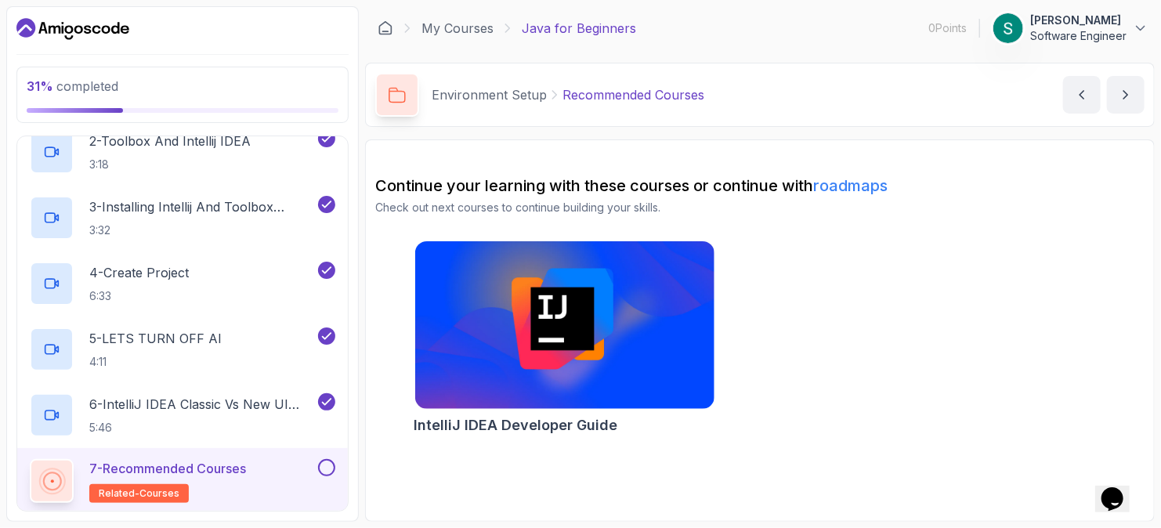
click at [329, 472] on button at bounding box center [326, 467] width 17 height 17
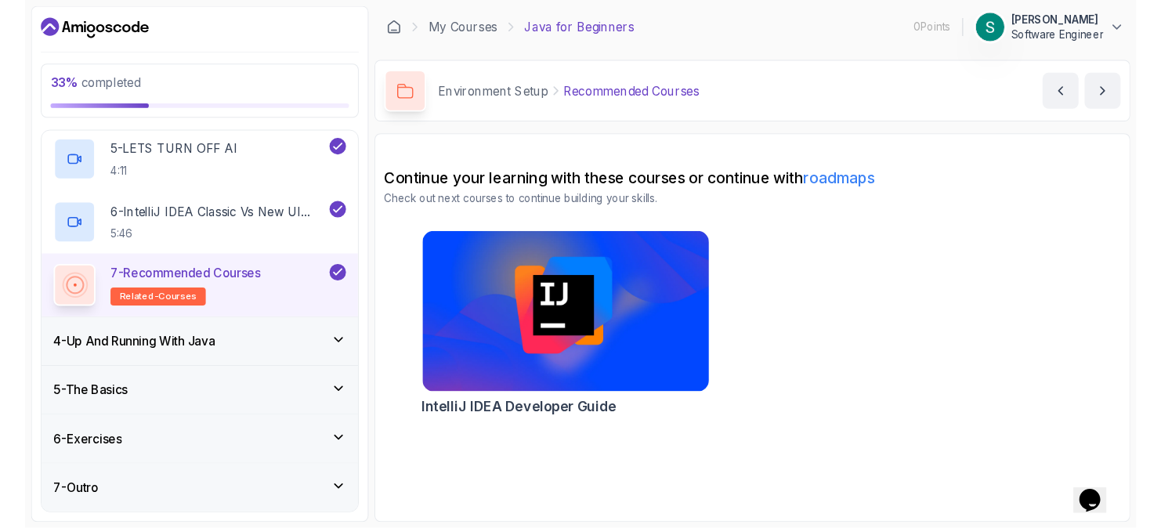
scroll to position [440, 0]
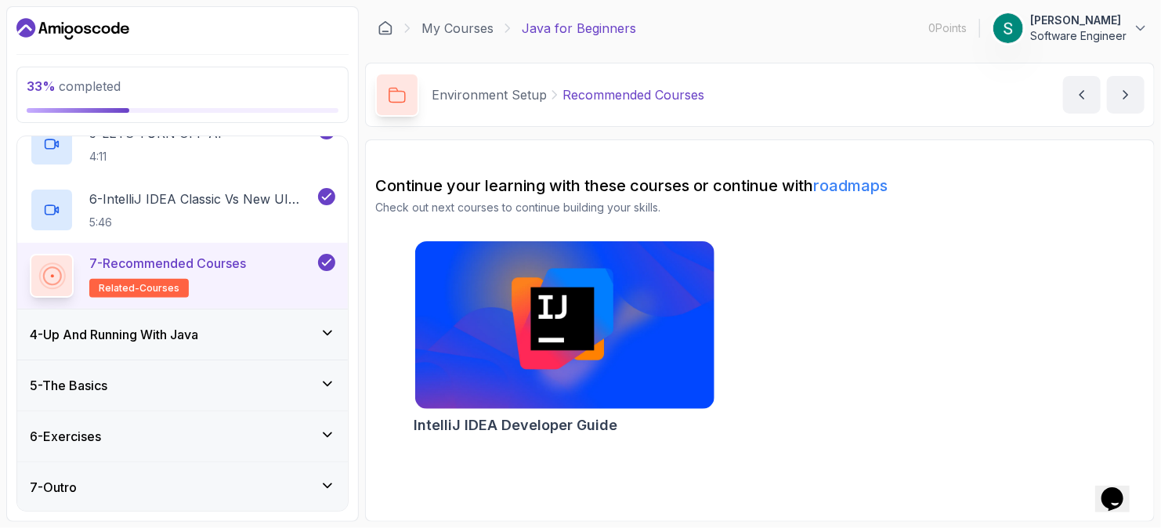
click at [228, 331] on div "4 - Up And Running With Java" at bounding box center [182, 334] width 305 height 19
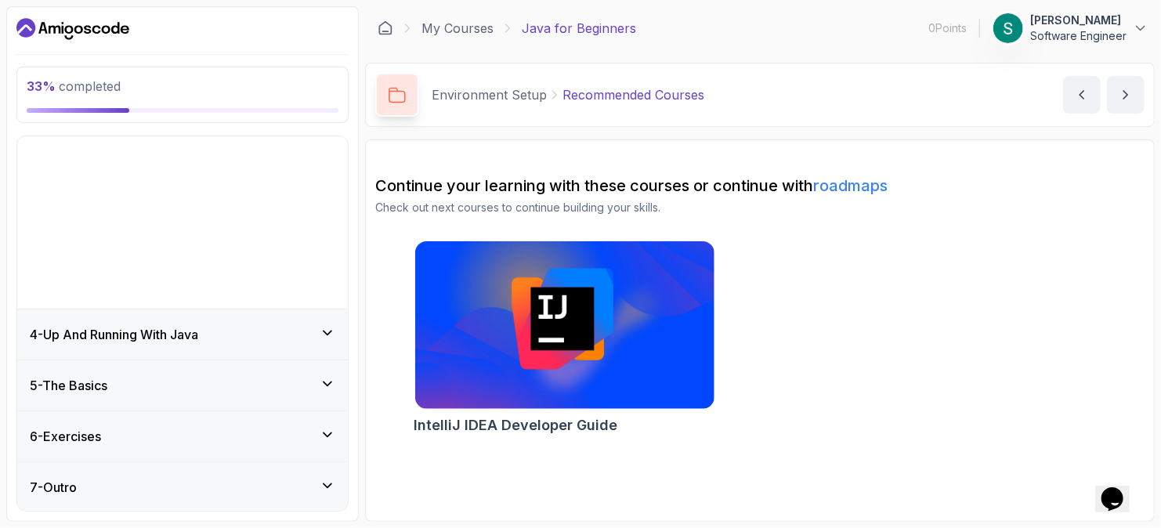
scroll to position [0, 0]
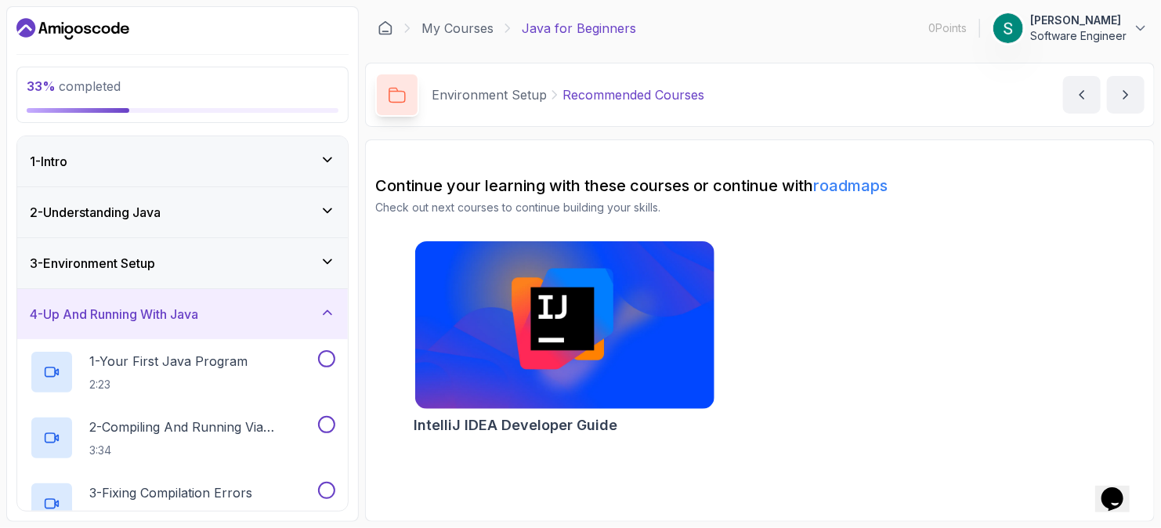
click at [285, 258] on div "3 - Environment Setup" at bounding box center [182, 263] width 305 height 19
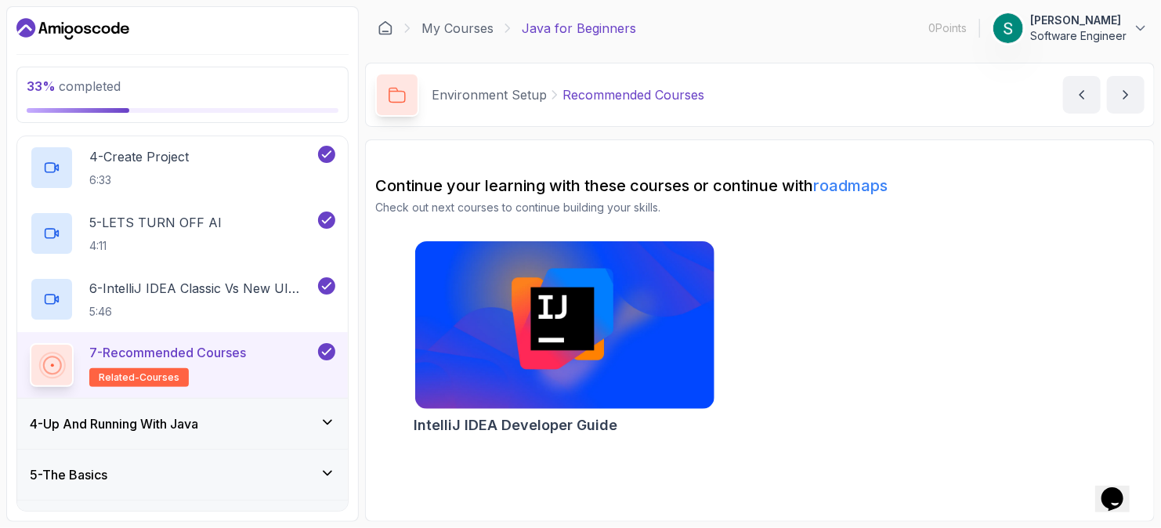
scroll to position [440, 0]
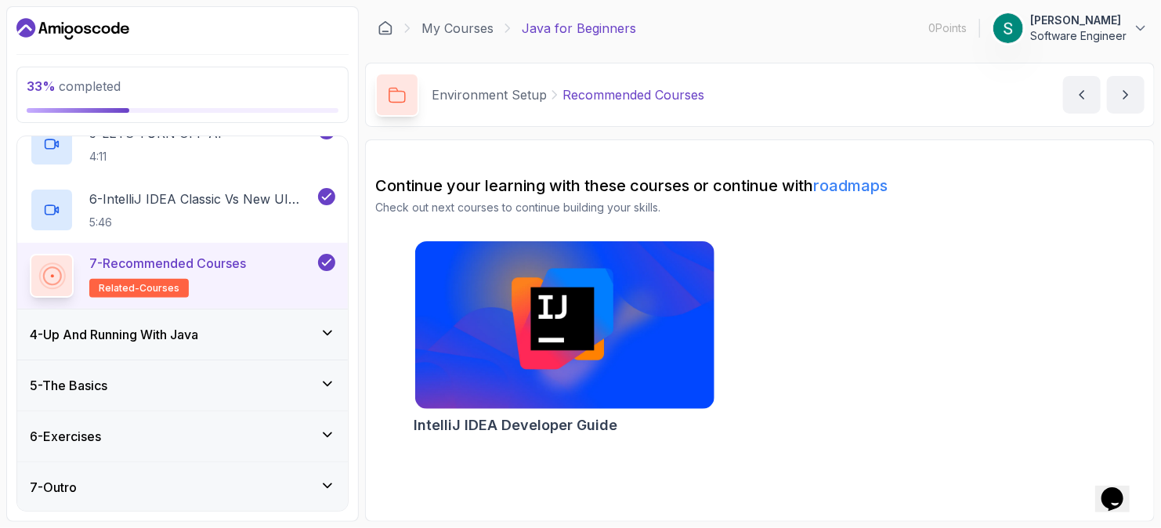
click at [301, 330] on div "4 - Up And Running With Java" at bounding box center [182, 334] width 305 height 19
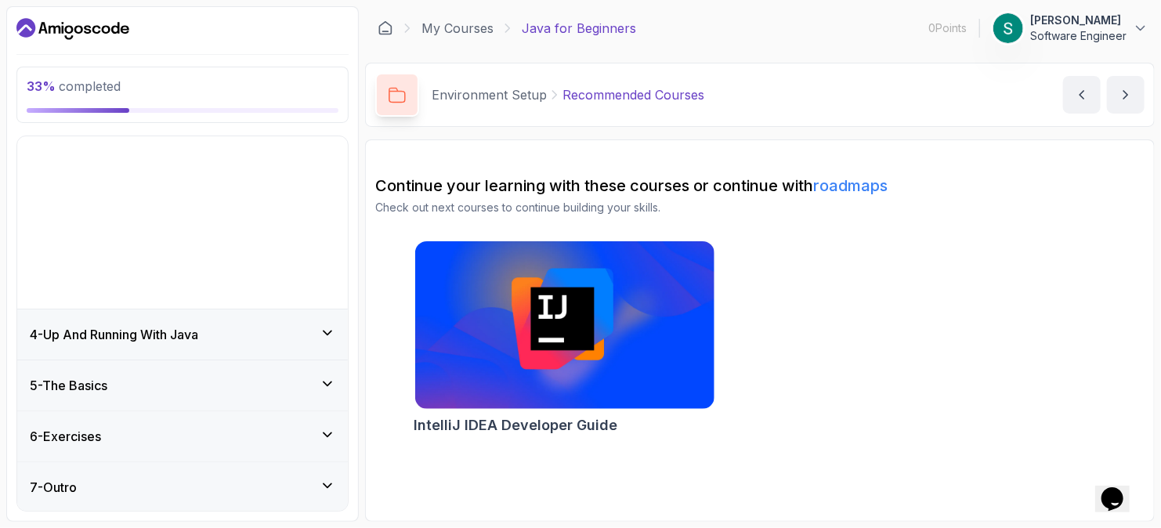
scroll to position [0, 0]
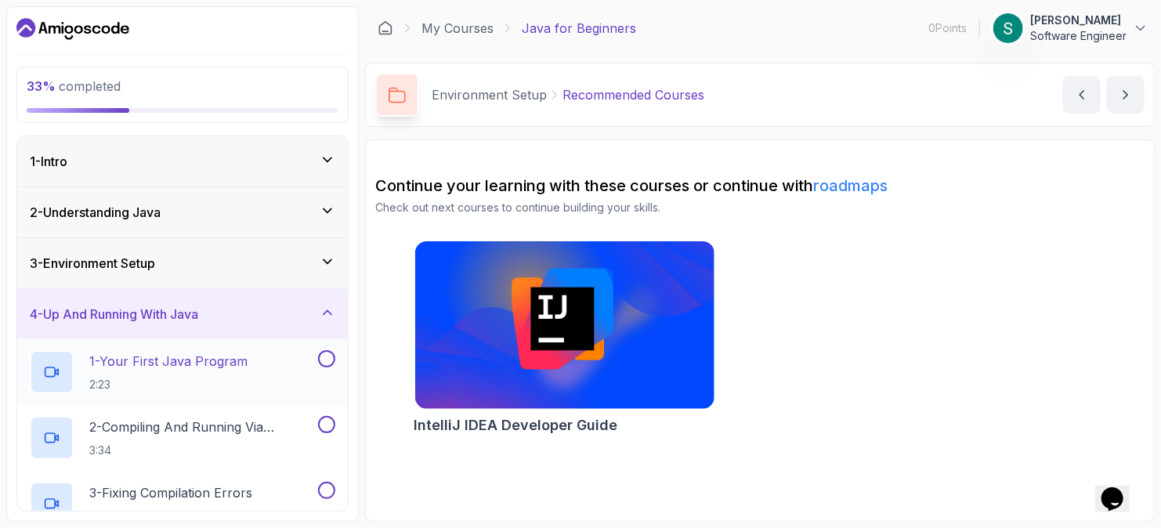
click at [273, 365] on div "1 - Your First Java Program 2:23" at bounding box center [172, 372] width 285 height 44
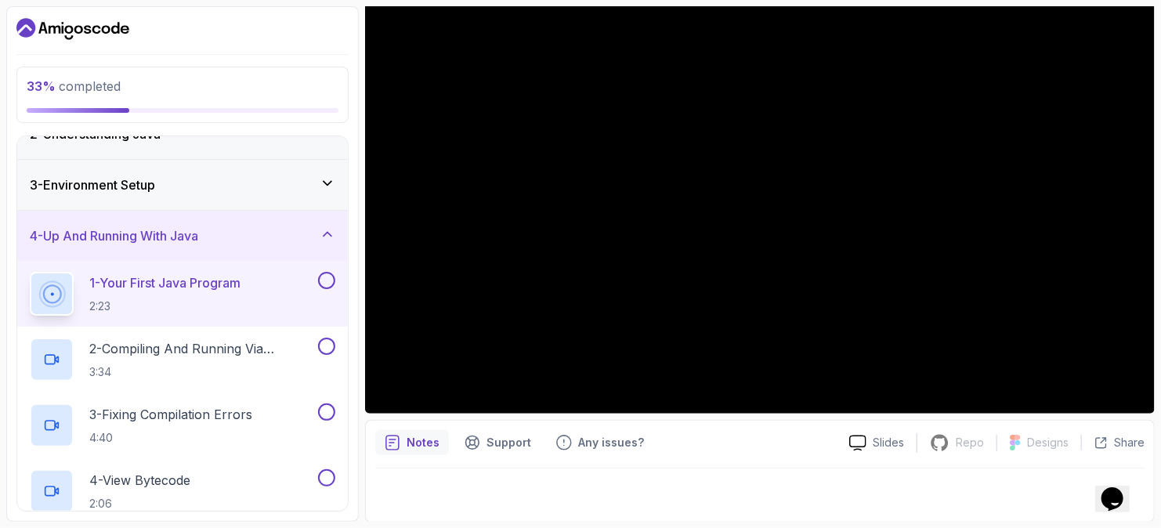
scroll to position [92, 0]
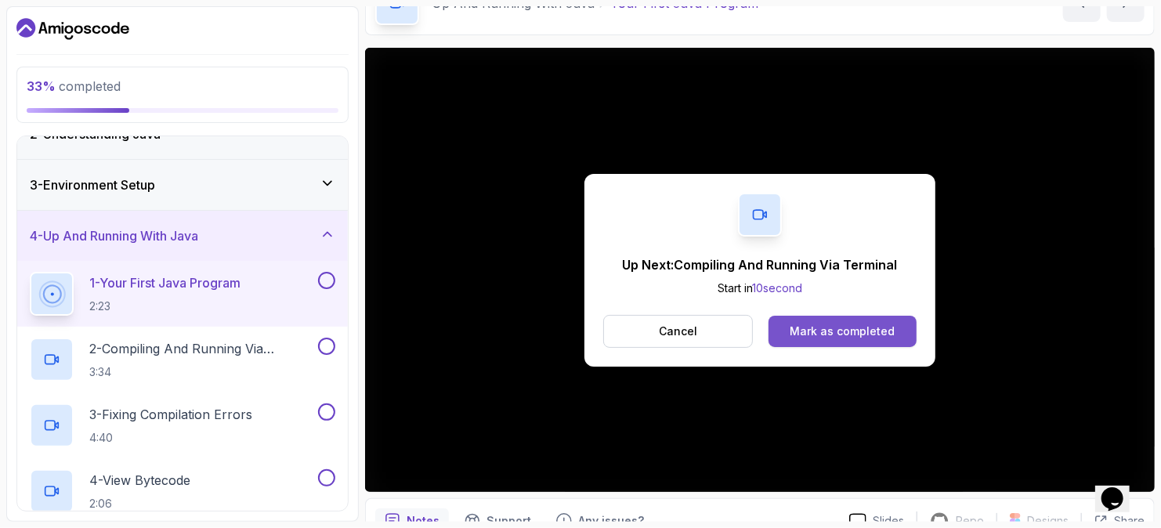
click at [841, 327] on div "Mark as completed" at bounding box center [842, 331] width 105 height 16
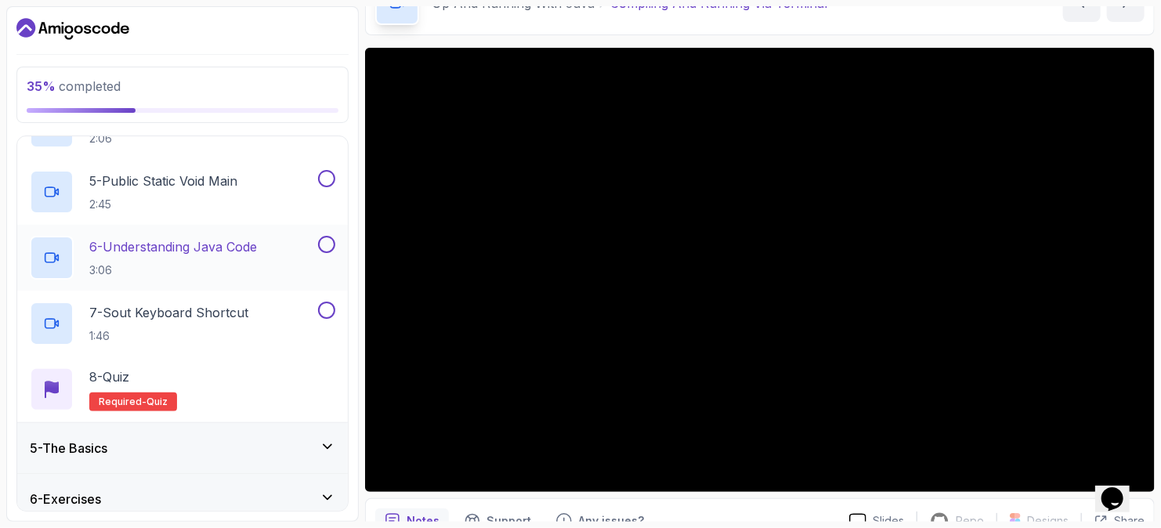
scroll to position [506, 0]
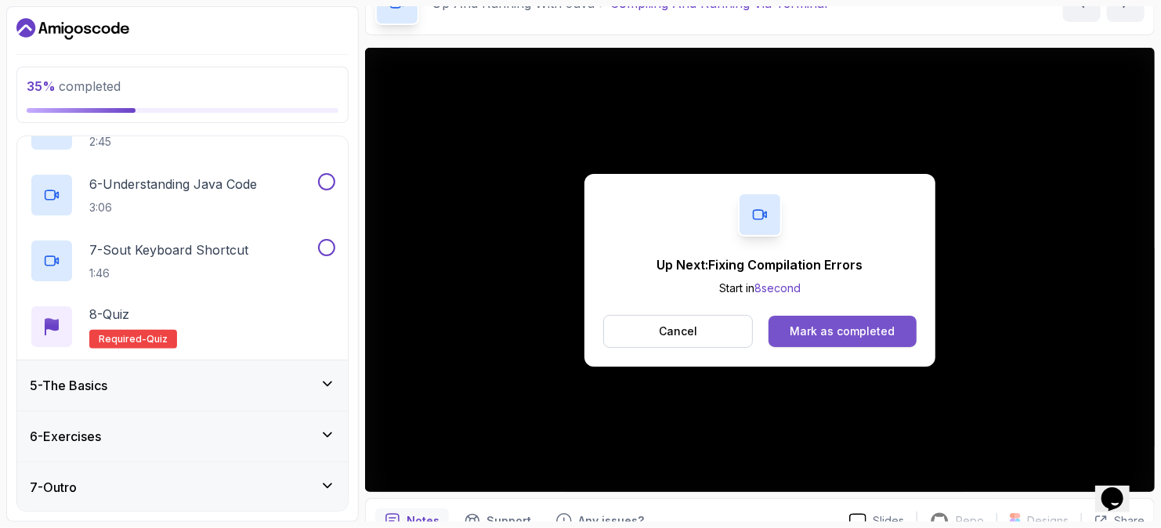
click at [869, 330] on div "Mark as completed" at bounding box center [842, 331] width 105 height 16
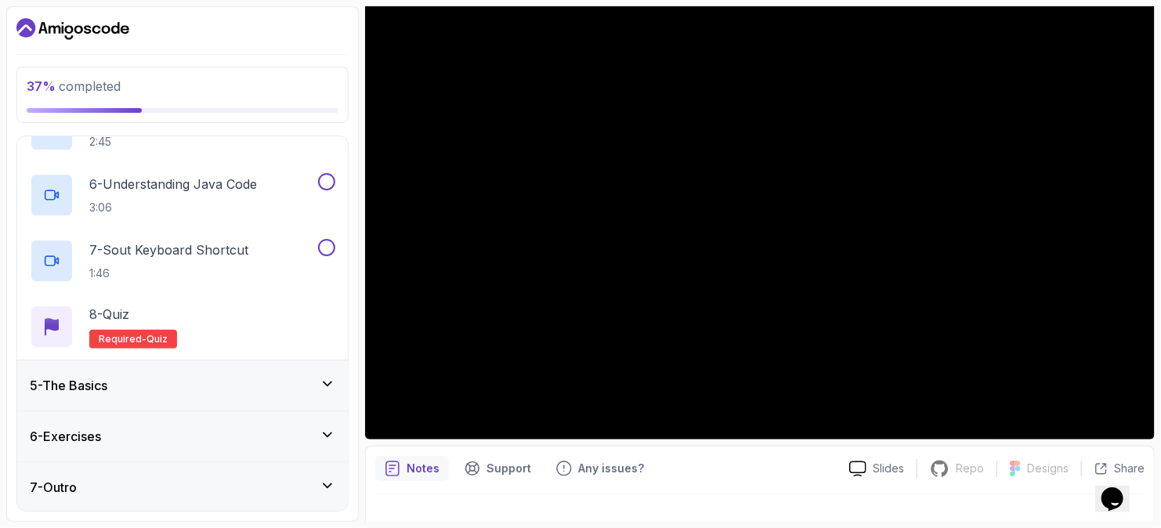
scroll to position [170, 0]
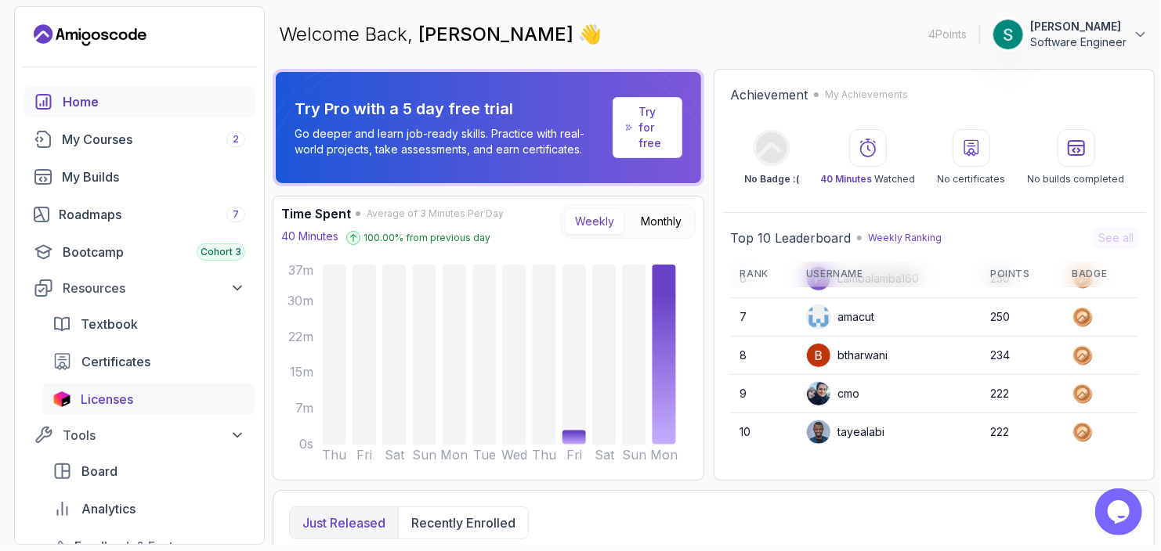
click at [88, 407] on span "Licenses" at bounding box center [107, 399] width 52 height 19
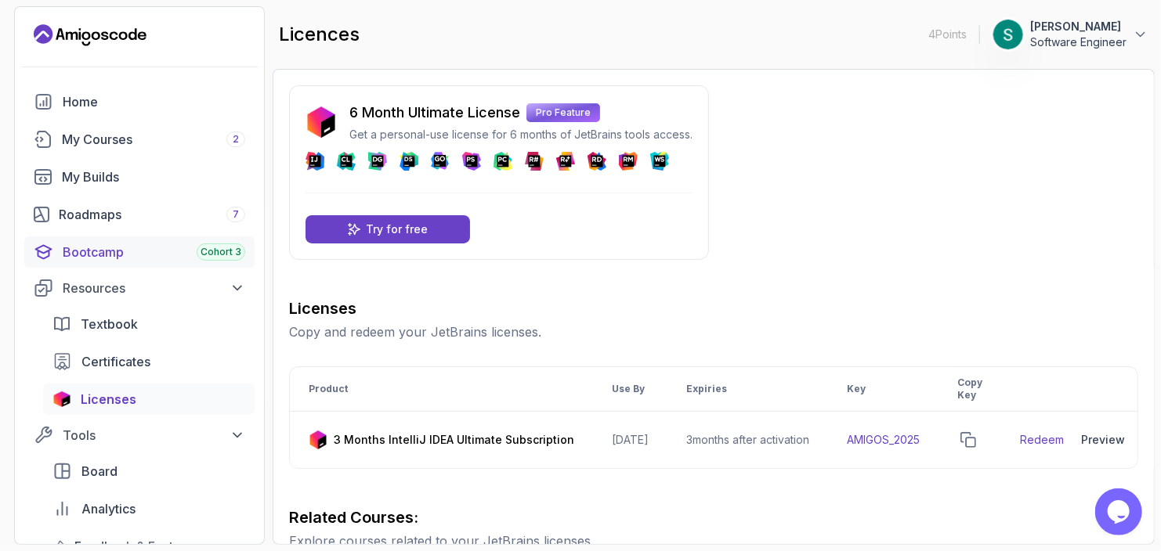
click at [118, 251] on div "Bootcamp Cohort 3" at bounding box center [154, 252] width 183 height 19
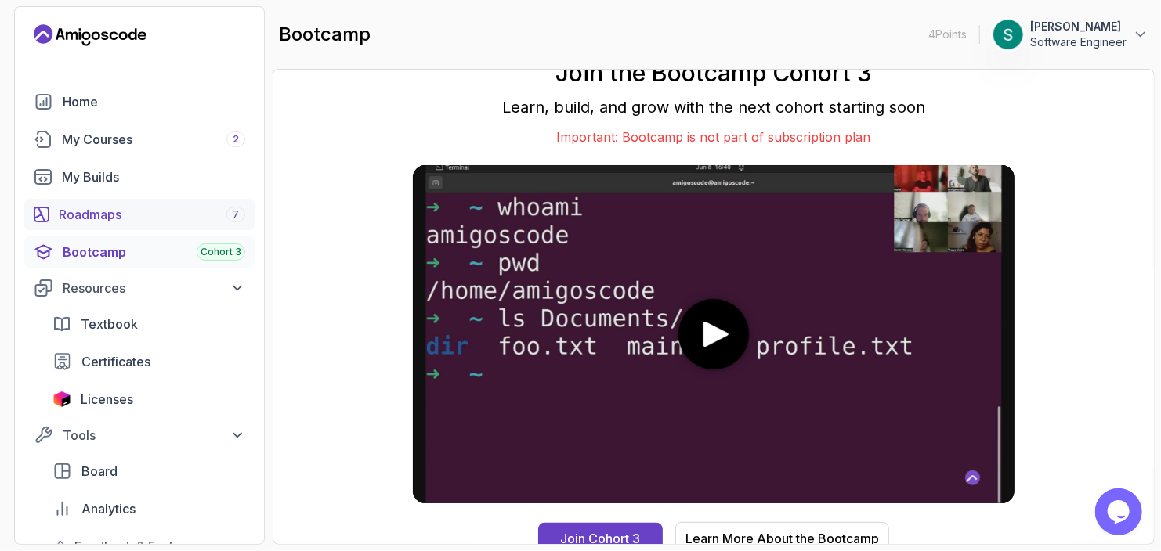
click at [139, 219] on div "Roadmaps 7" at bounding box center [152, 214] width 186 height 19
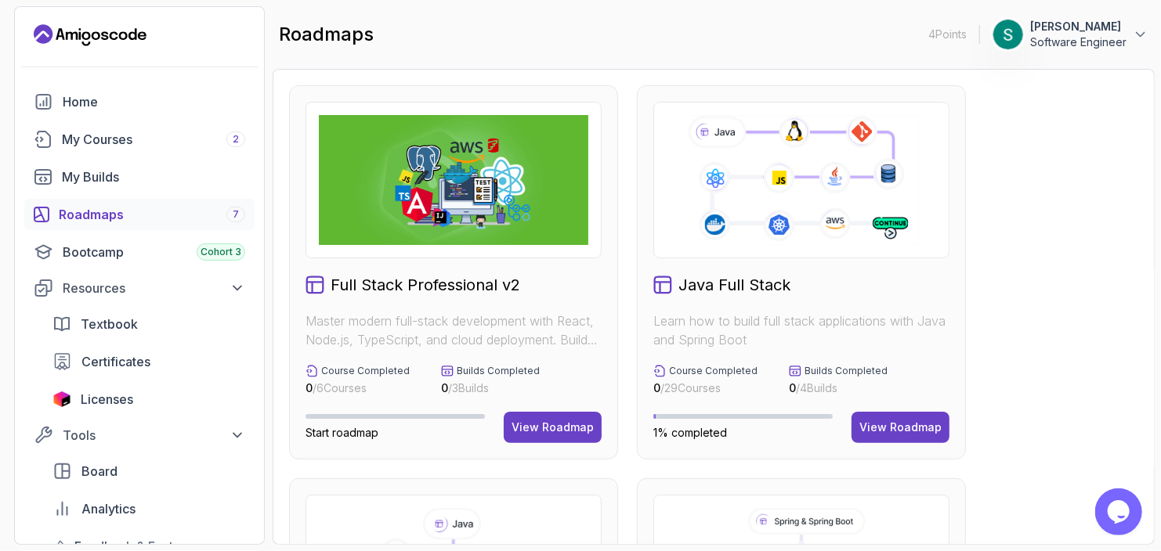
click at [879, 323] on p "Learn how to build full stack applications with Java and Spring Boot" at bounding box center [801, 331] width 296 height 38
click at [877, 422] on div "View Roadmap" at bounding box center [900, 428] width 82 height 16
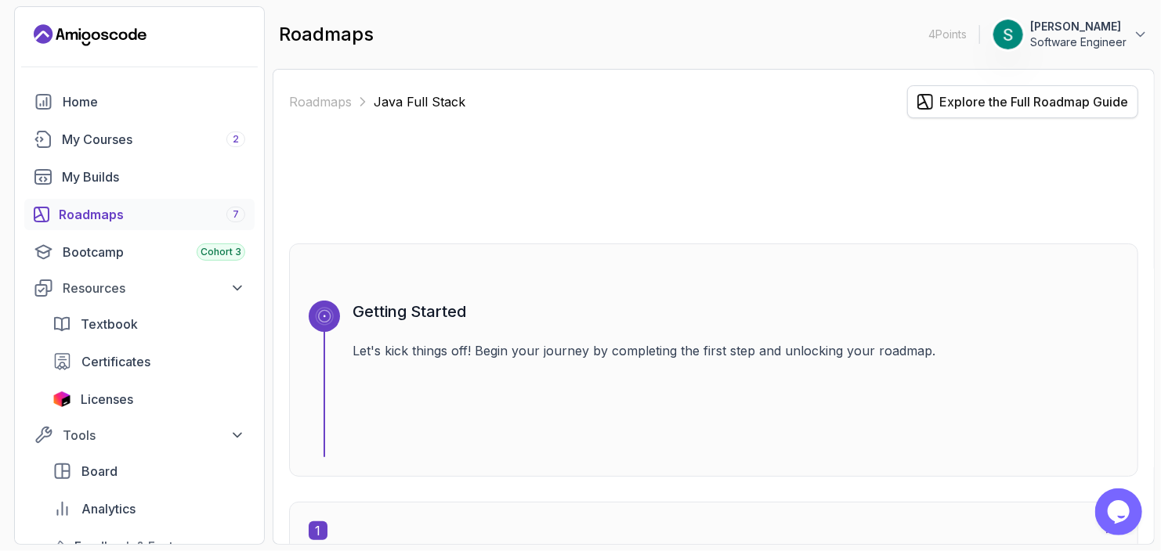
click at [970, 98] on div "Explore the Full Roadmap Guide" at bounding box center [1033, 101] width 189 height 19
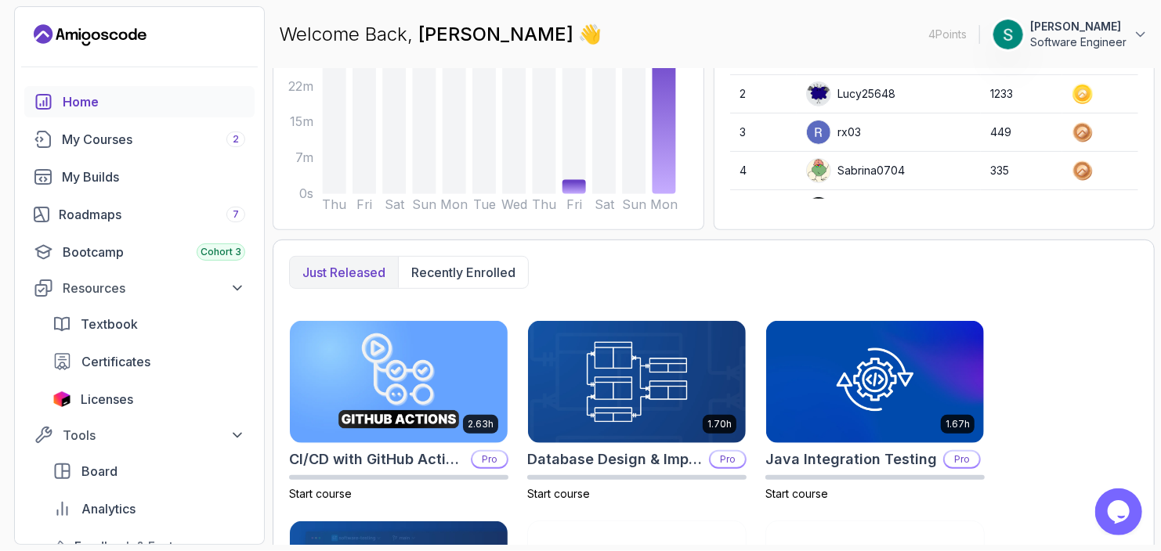
scroll to position [153, 0]
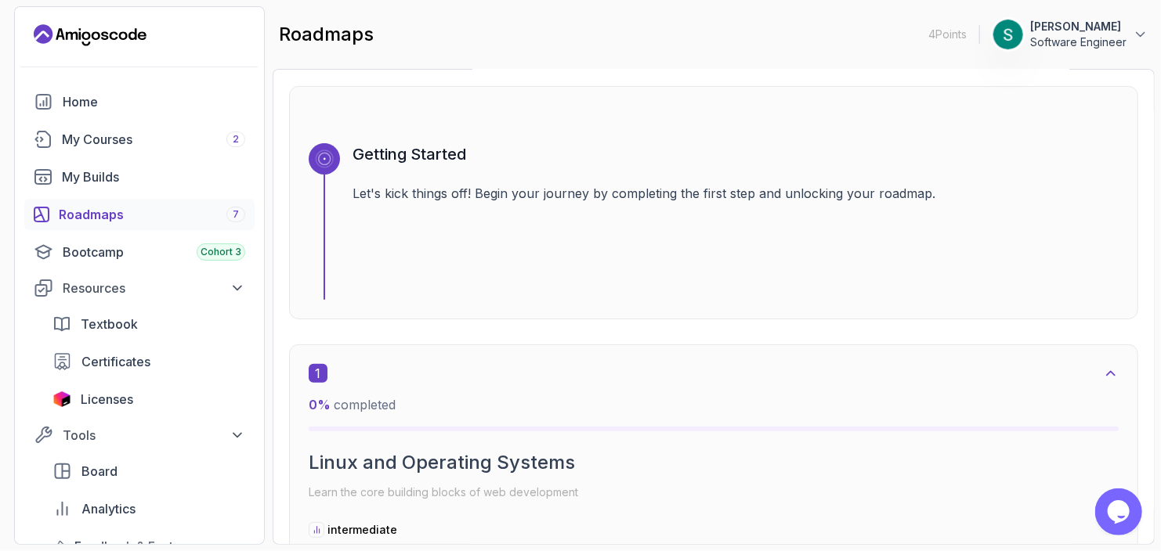
scroll to position [153, 0]
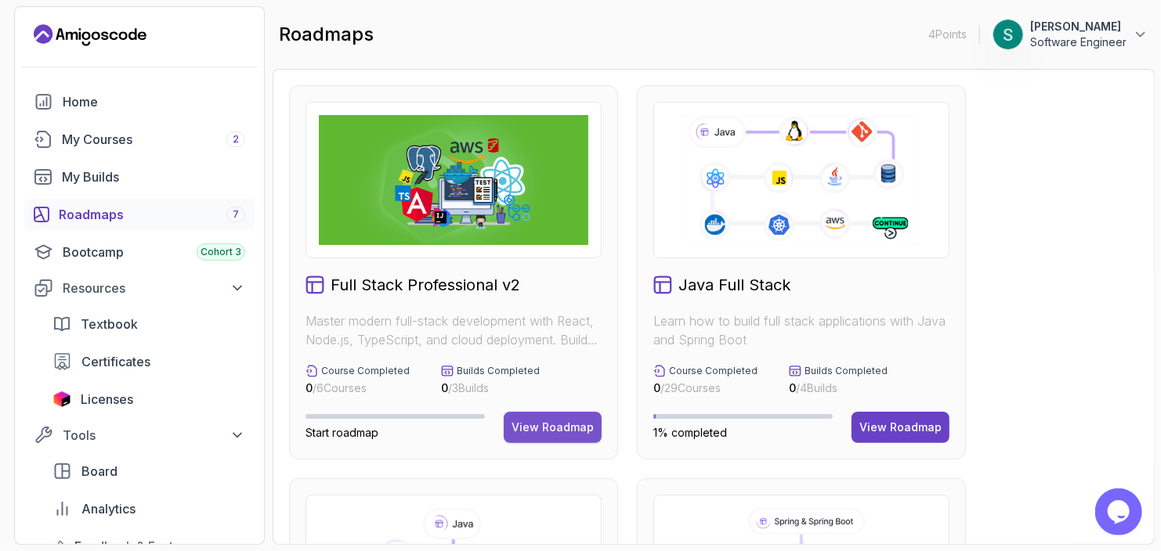
click at [541, 430] on div "View Roadmap" at bounding box center [552, 428] width 82 height 16
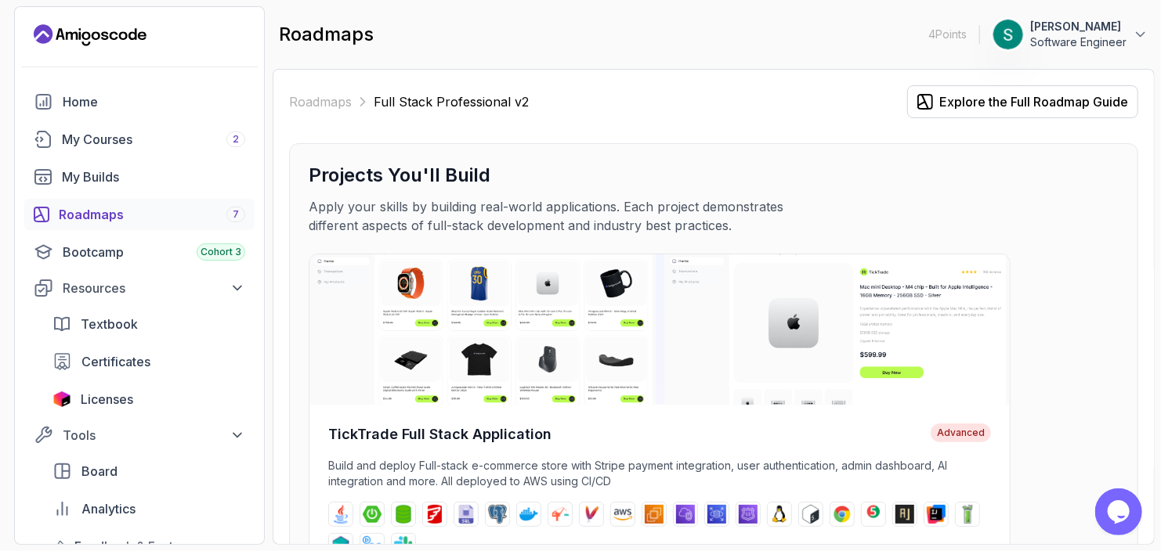
scroll to position [157, 0]
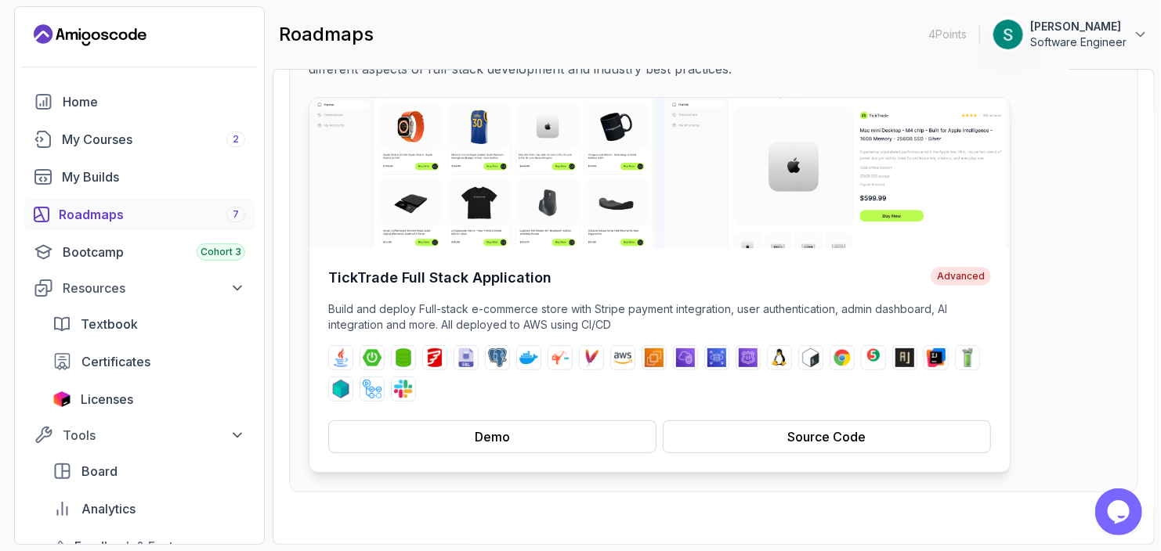
click at [393, 273] on h4 "TickTrade Full Stack Application" at bounding box center [439, 278] width 223 height 22
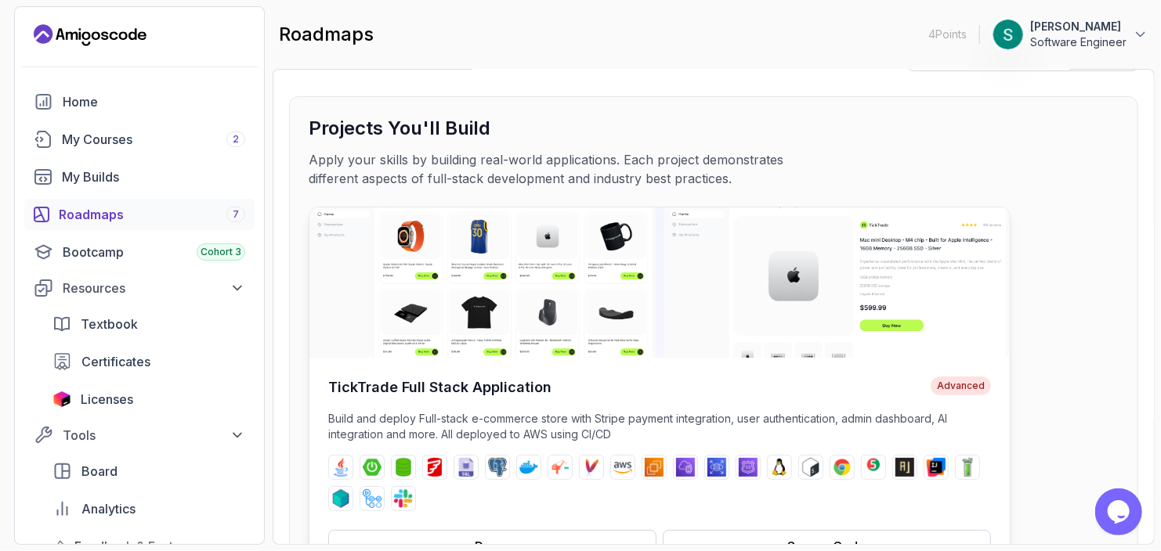
scroll to position [0, 0]
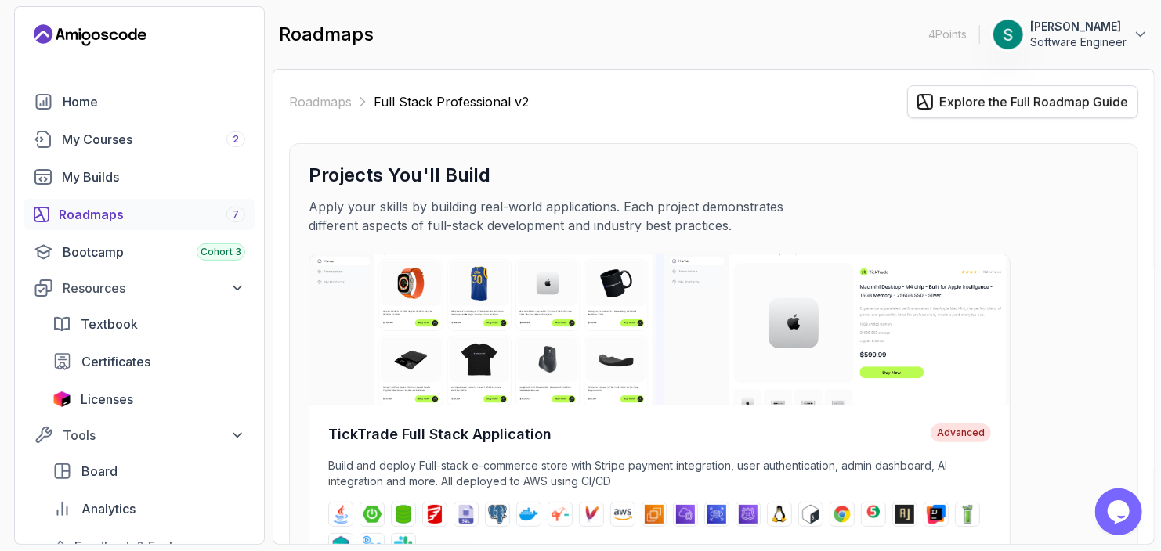
click at [986, 101] on div "Explore the Full Roadmap Guide" at bounding box center [1033, 101] width 189 height 19
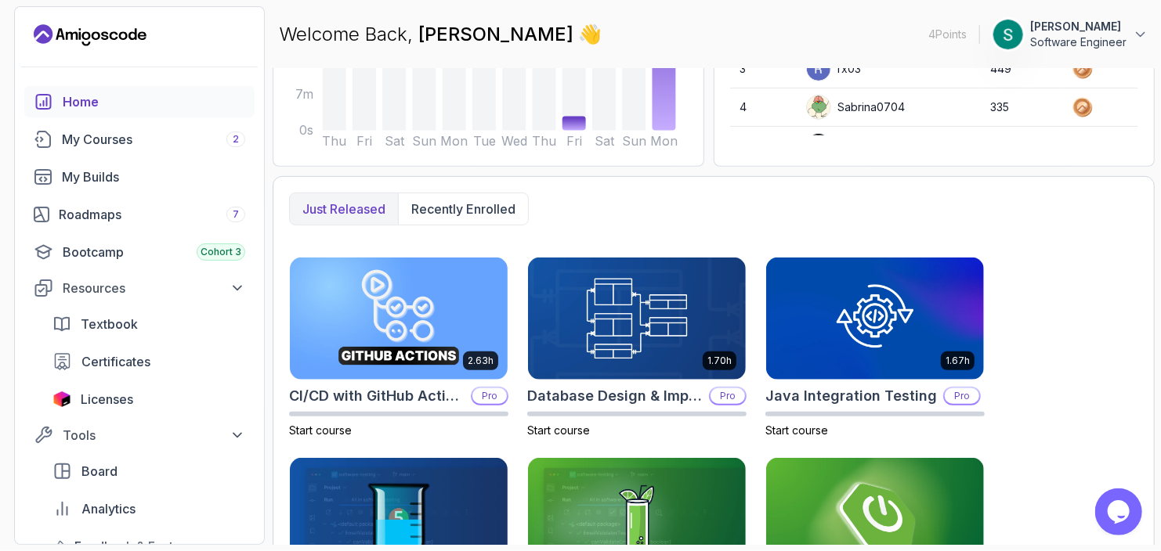
scroll to position [313, 0]
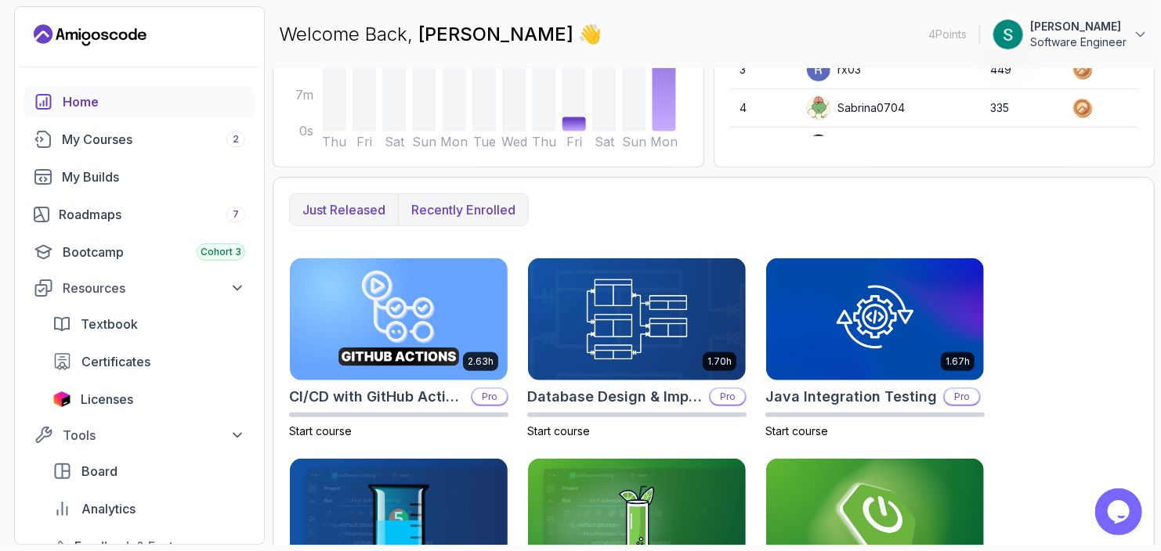
click at [467, 204] on p "Recently enrolled" at bounding box center [463, 210] width 104 height 19
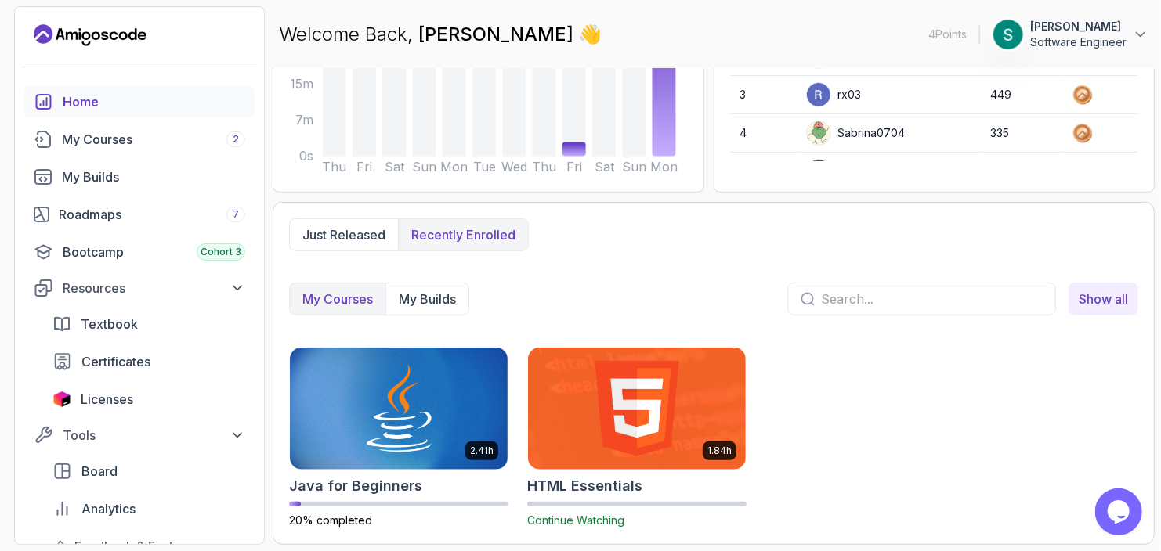
scroll to position [286, 0]
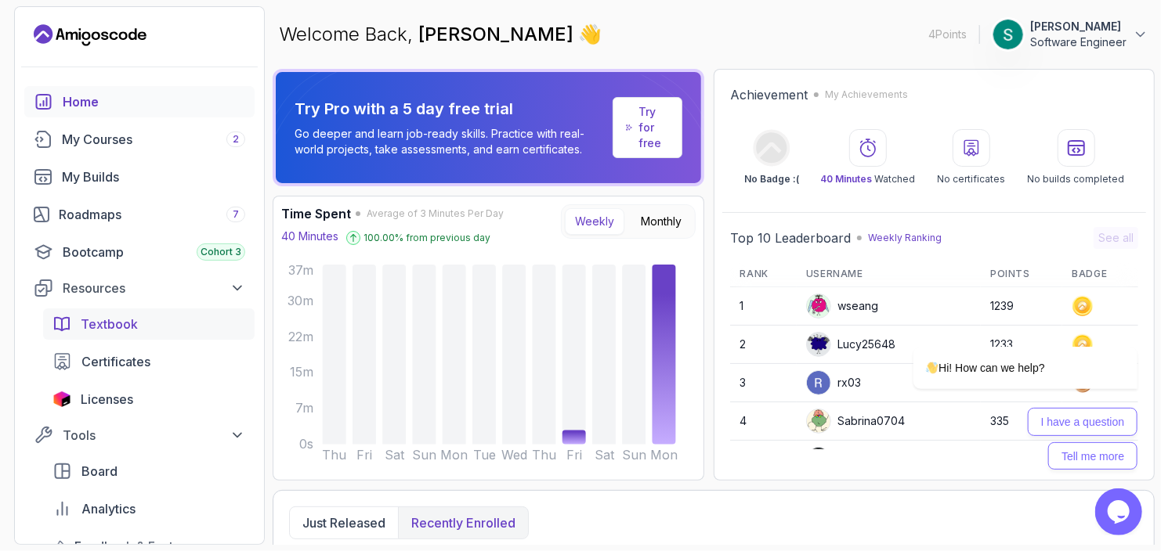
scroll to position [286, 0]
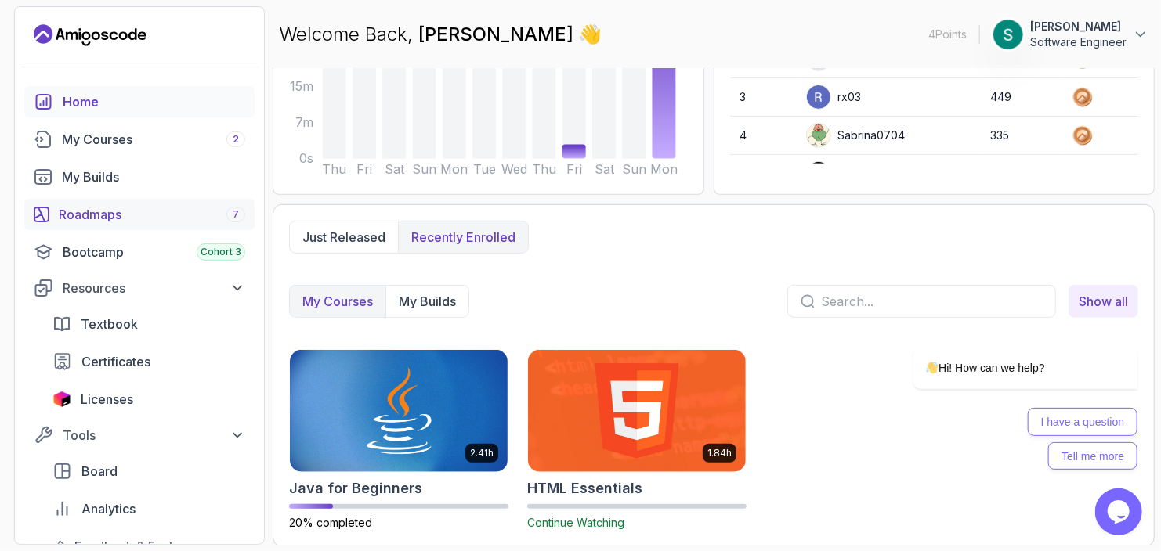
click at [142, 213] on div "Roadmaps 7" at bounding box center [152, 214] width 186 height 19
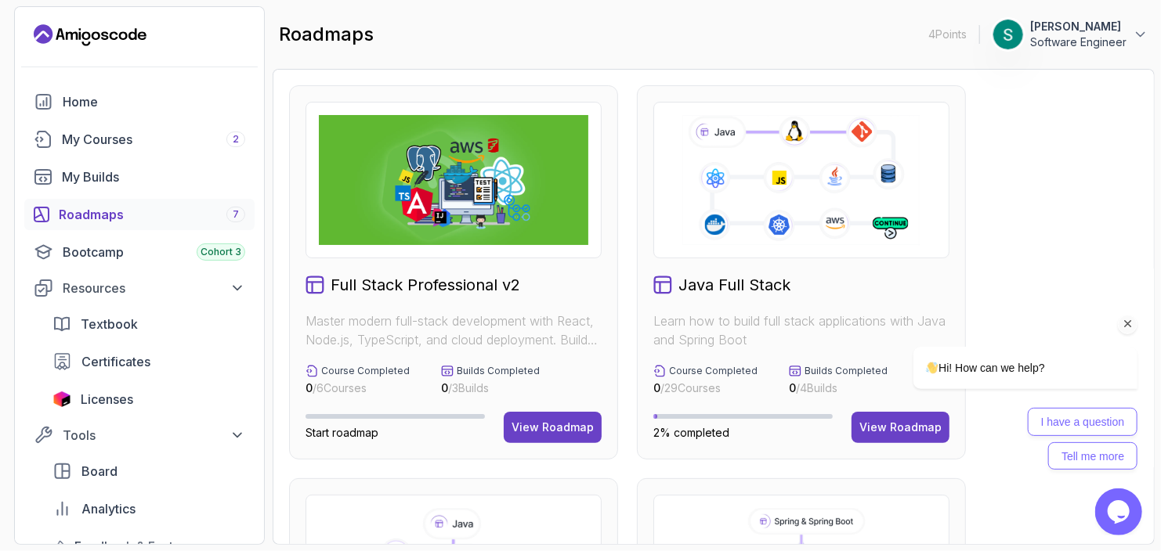
click at [896, 417] on div "I have a question Tell me more" at bounding box center [1005, 438] width 266 height 62
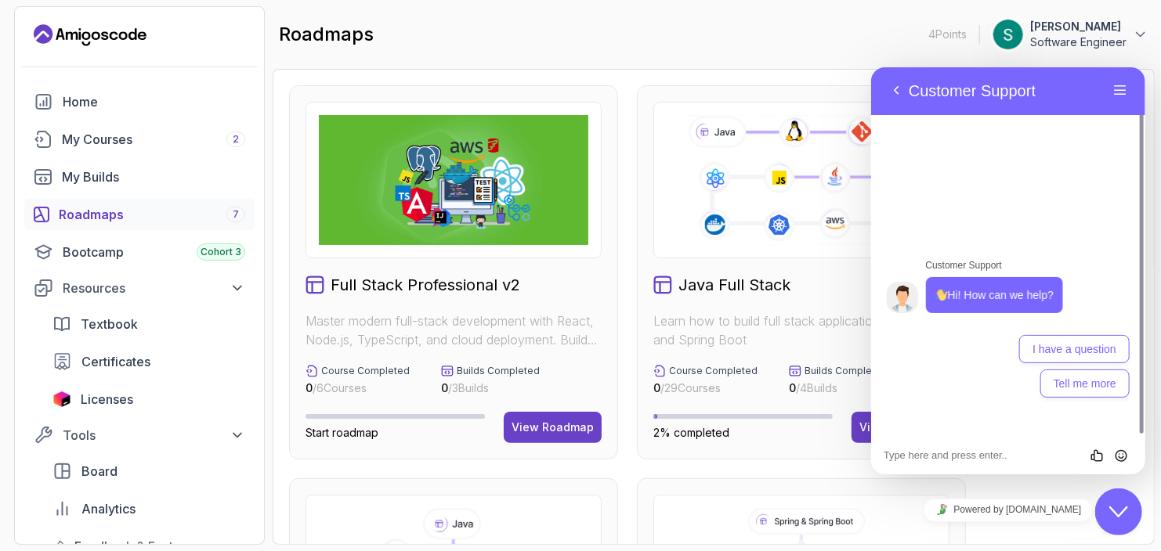
drag, startPoint x: 1103, startPoint y: 510, endPoint x: 2040, endPoint y: 974, distance: 1045.3
click at [1103, 510] on div "Close Chat This icon closes the chat window." at bounding box center [1117, 511] width 47 height 19
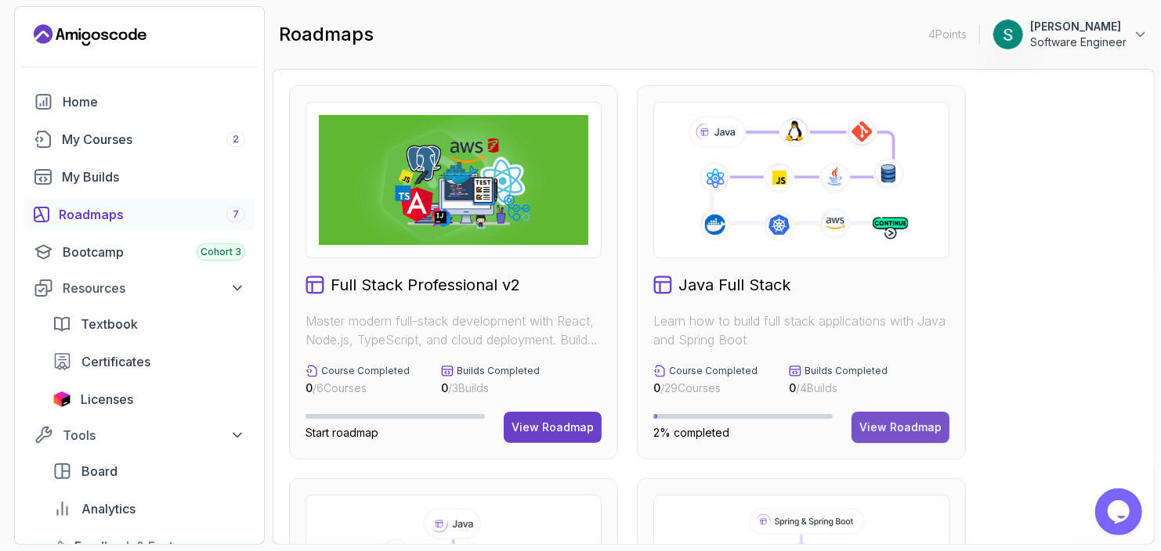
click at [879, 425] on div "View Roadmap" at bounding box center [900, 428] width 82 height 16
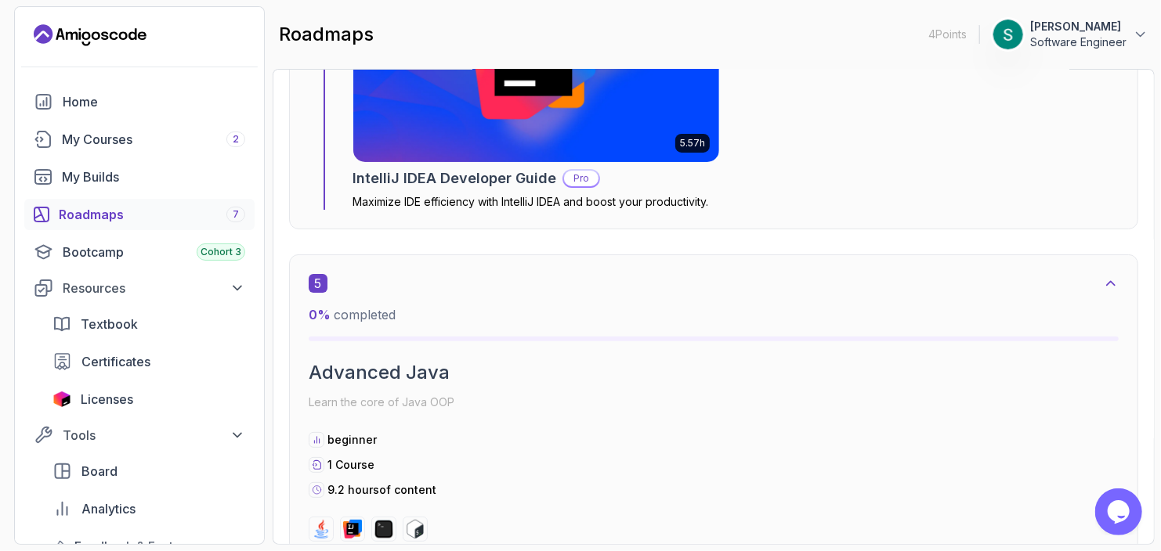
scroll to position [2976, 0]
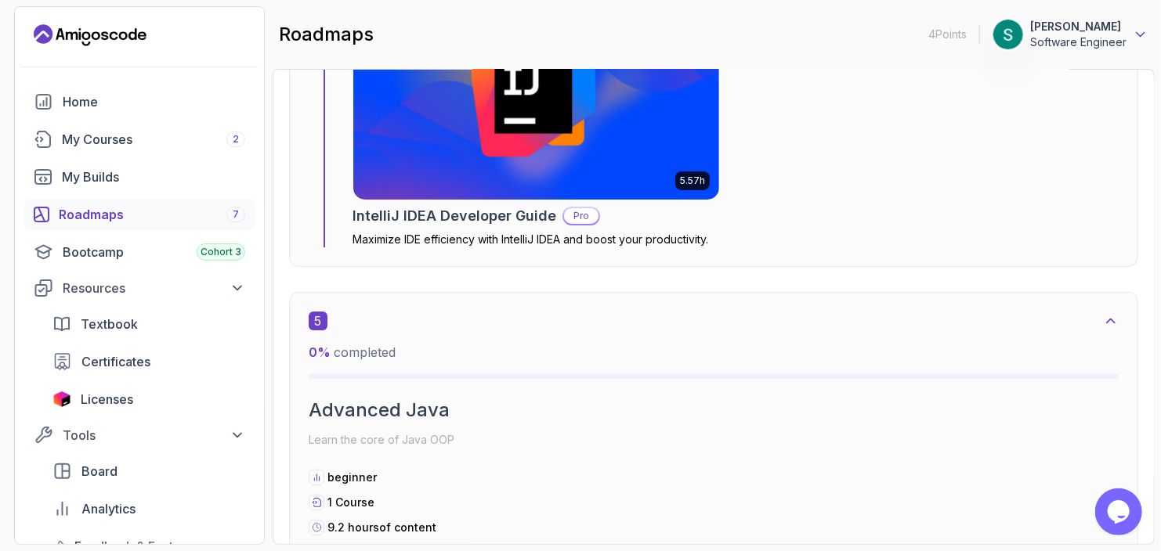
click at [1133, 32] on icon at bounding box center [1141, 35] width 16 height 16
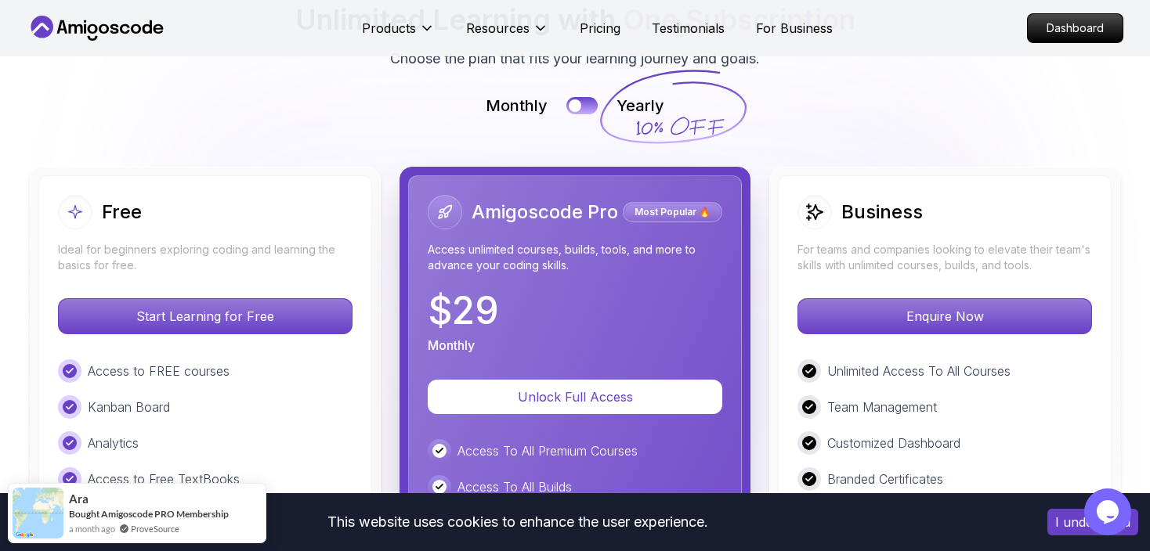
scroll to position [3525, 0]
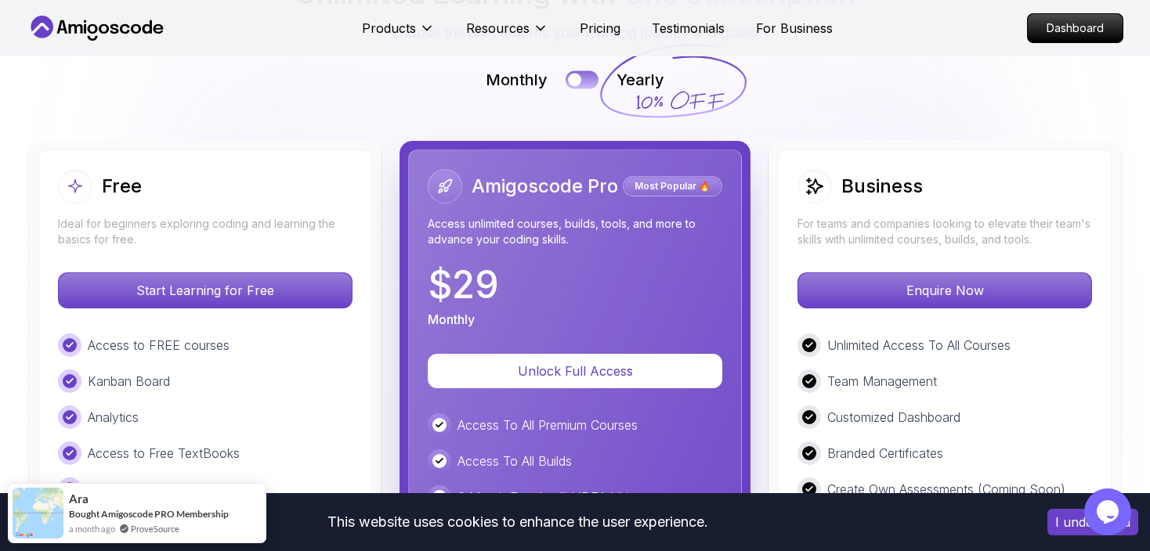
click at [583, 76] on button at bounding box center [582, 79] width 33 height 18
click at [579, 74] on button at bounding box center [582, 79] width 33 height 18
click at [579, 74] on div at bounding box center [574, 79] width 13 height 13
click at [579, 74] on button at bounding box center [582, 79] width 33 height 18
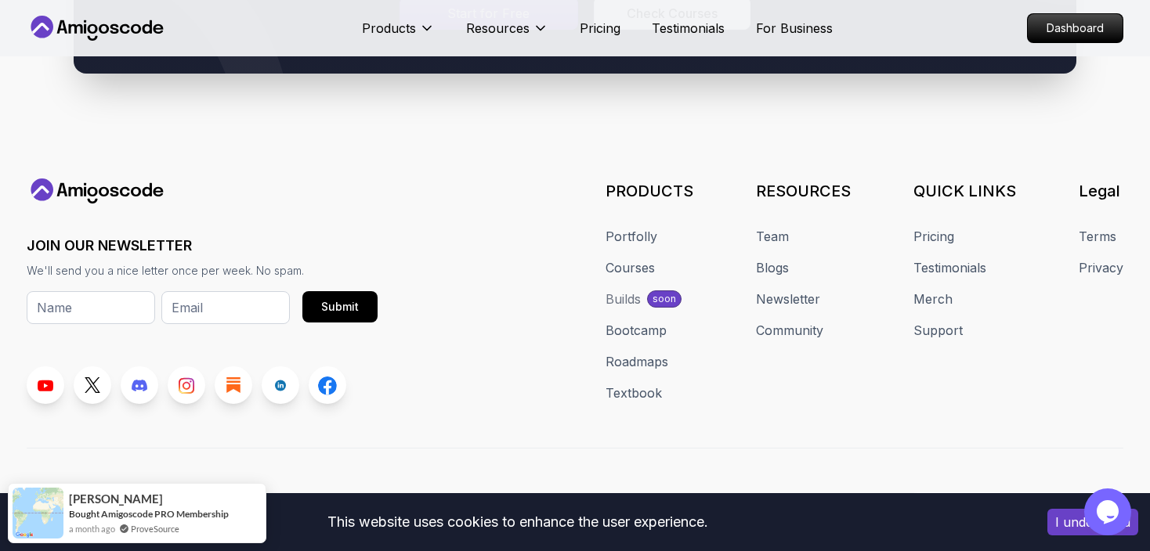
scroll to position [8614, 0]
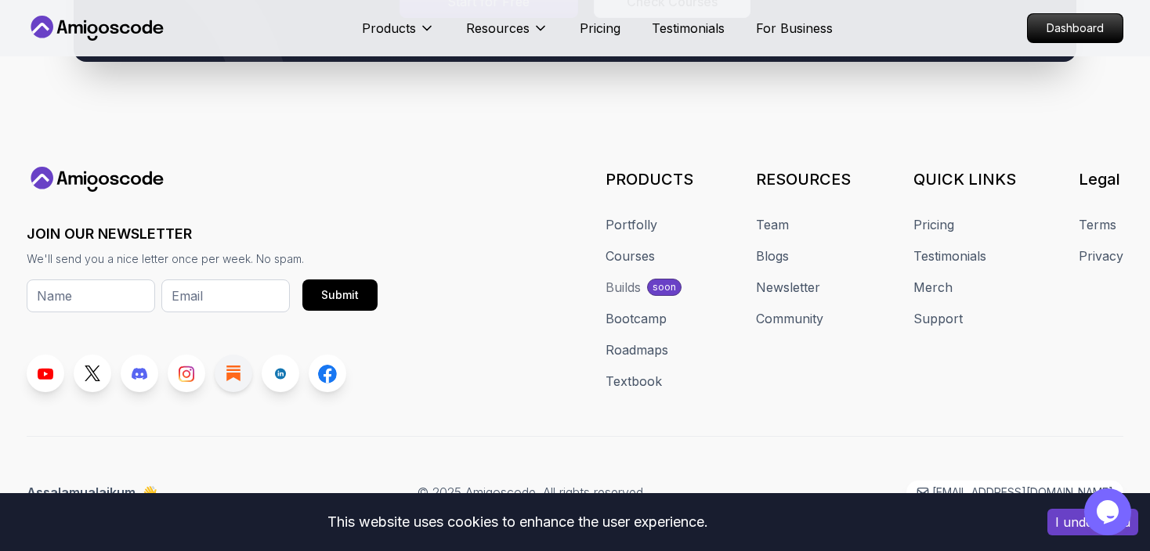
click at [237, 366] on icon at bounding box center [233, 374] width 14 height 16
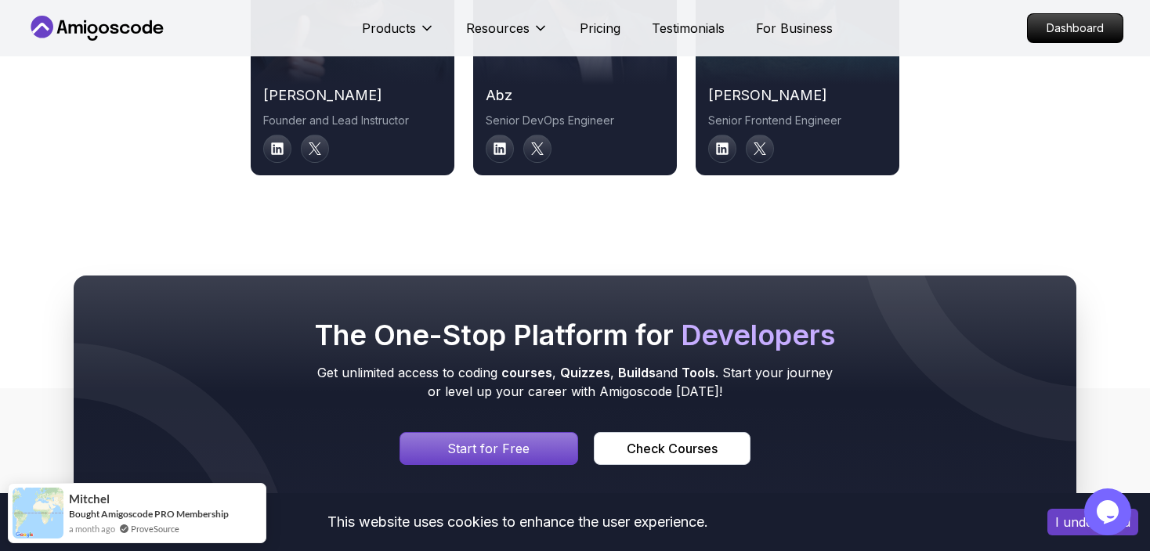
scroll to position [8144, 0]
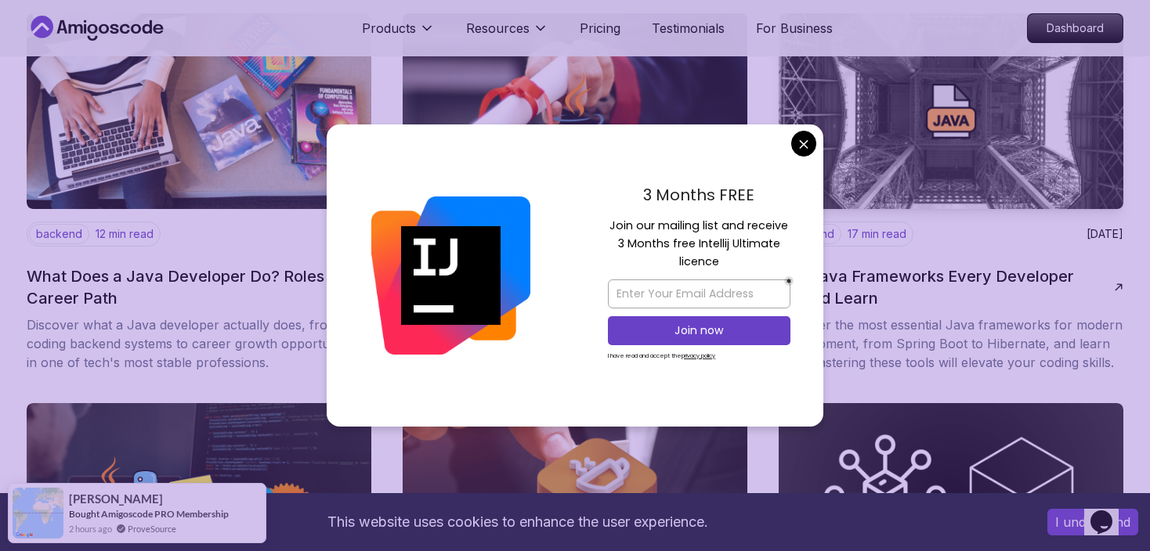
scroll to position [157, 0]
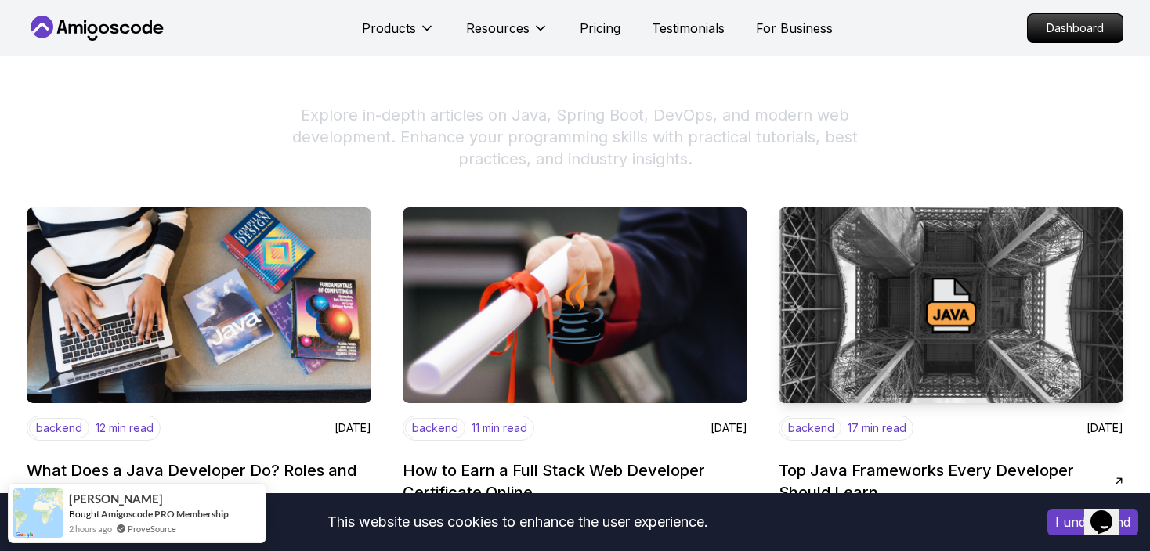
scroll to position [0, 0]
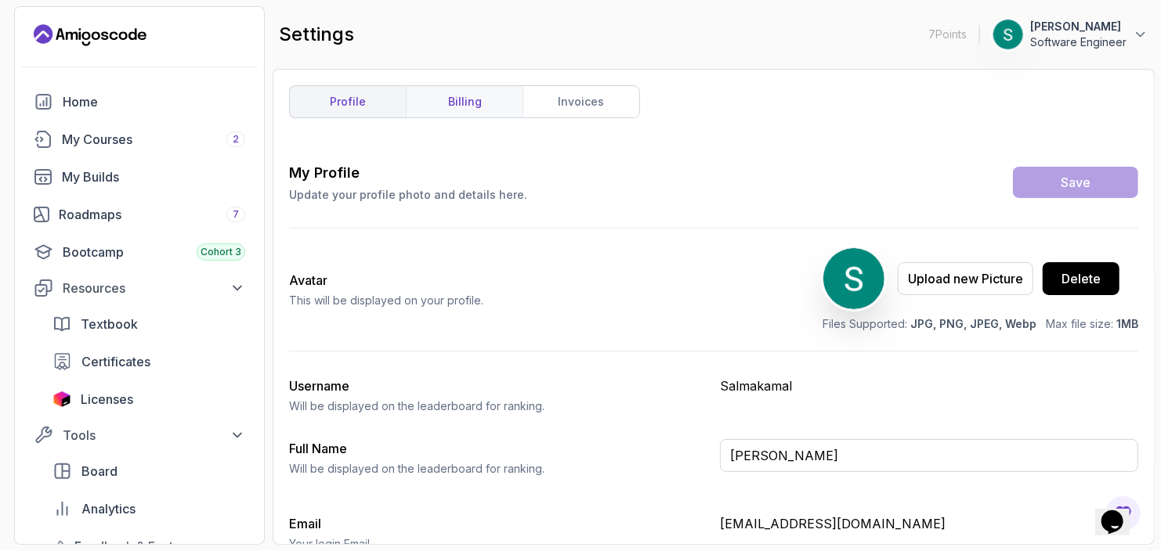
click at [459, 107] on link "billing" at bounding box center [464, 101] width 117 height 31
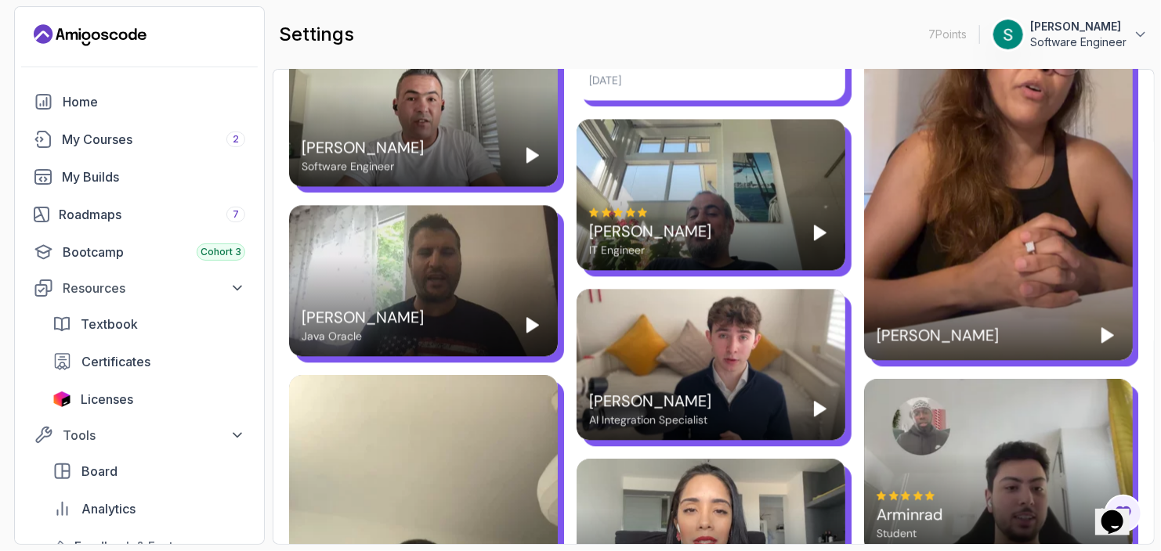
scroll to position [1723, 0]
